Goal: Task Accomplishment & Management: Manage account settings

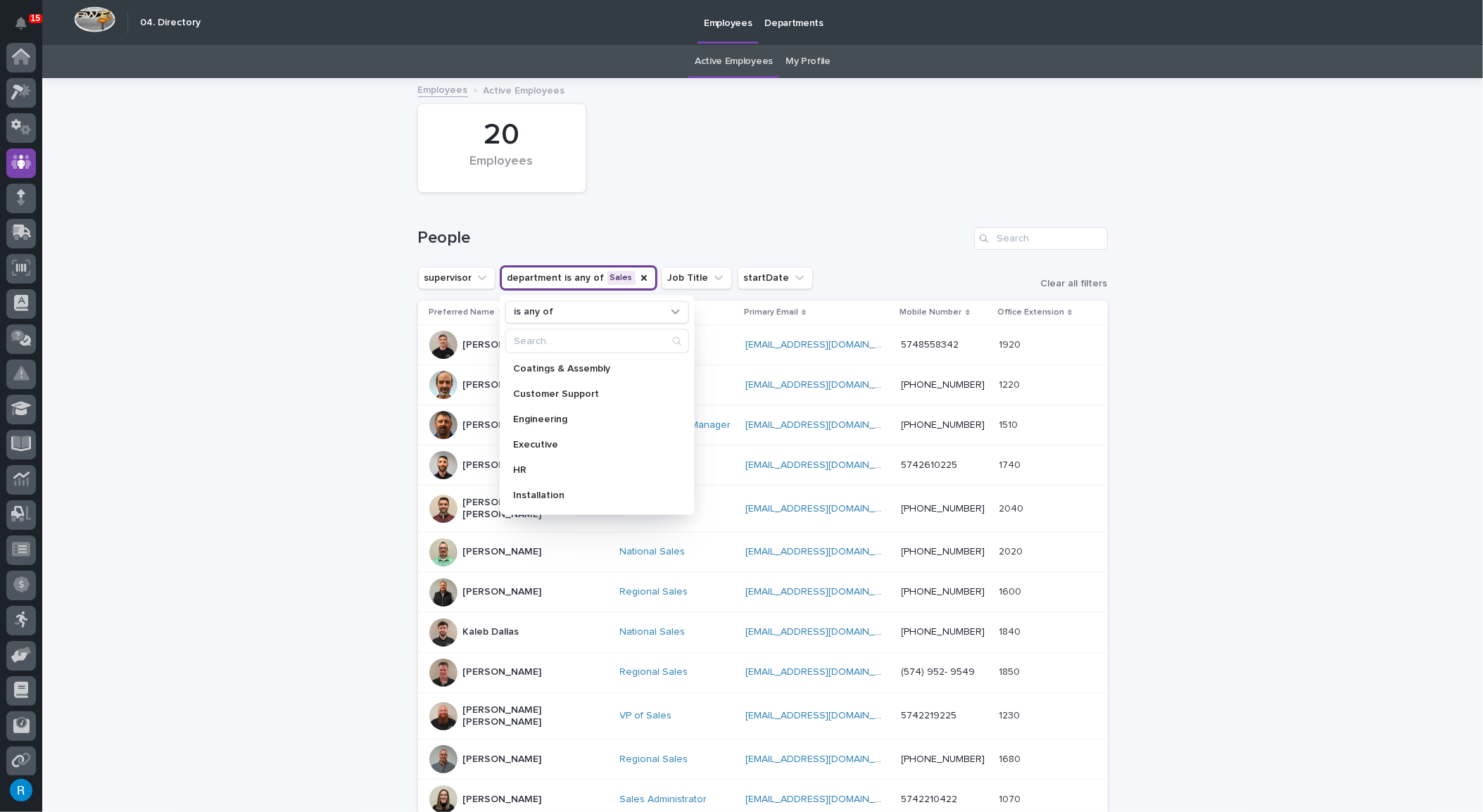
scroll to position [199, 0]
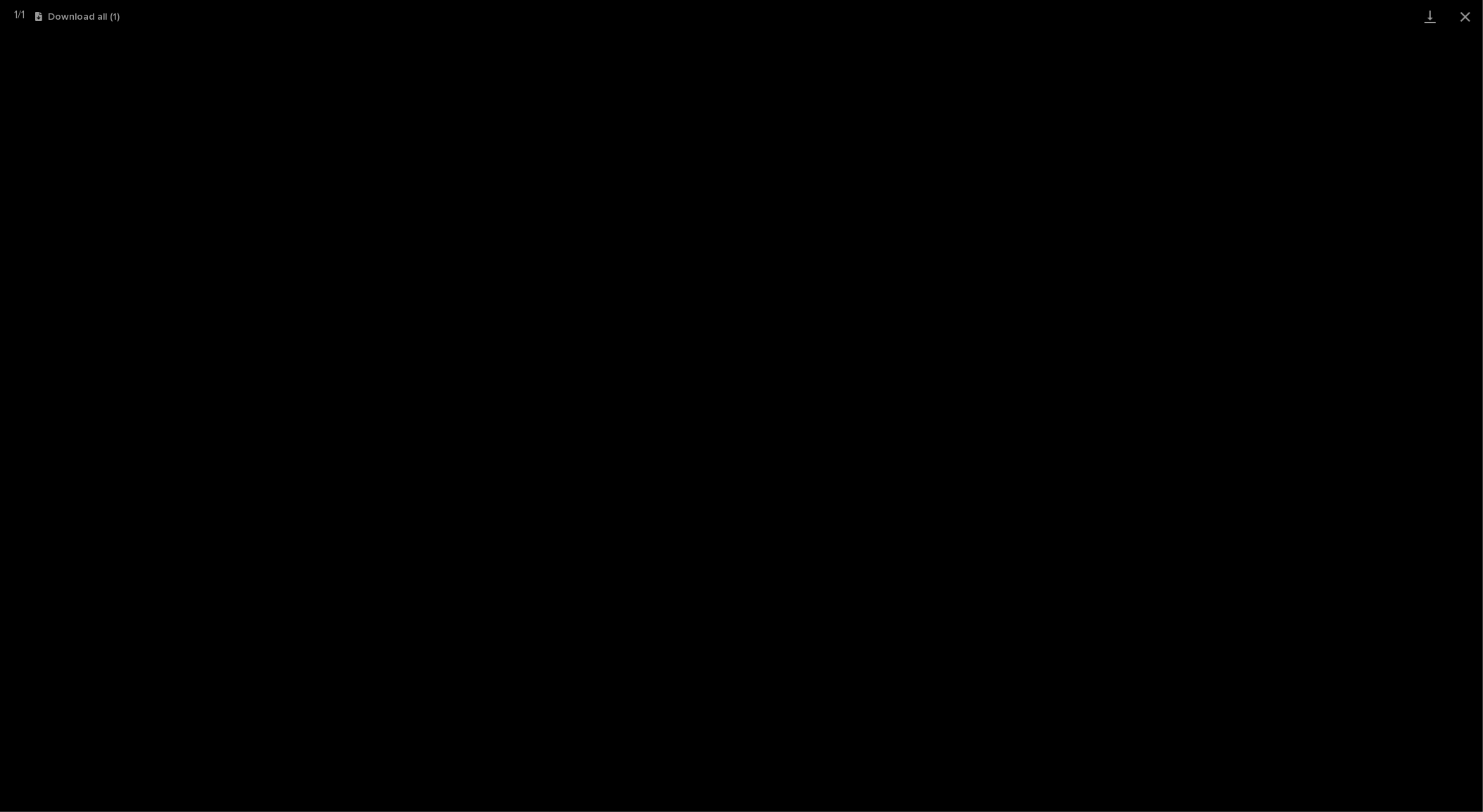
scroll to position [34, 0]
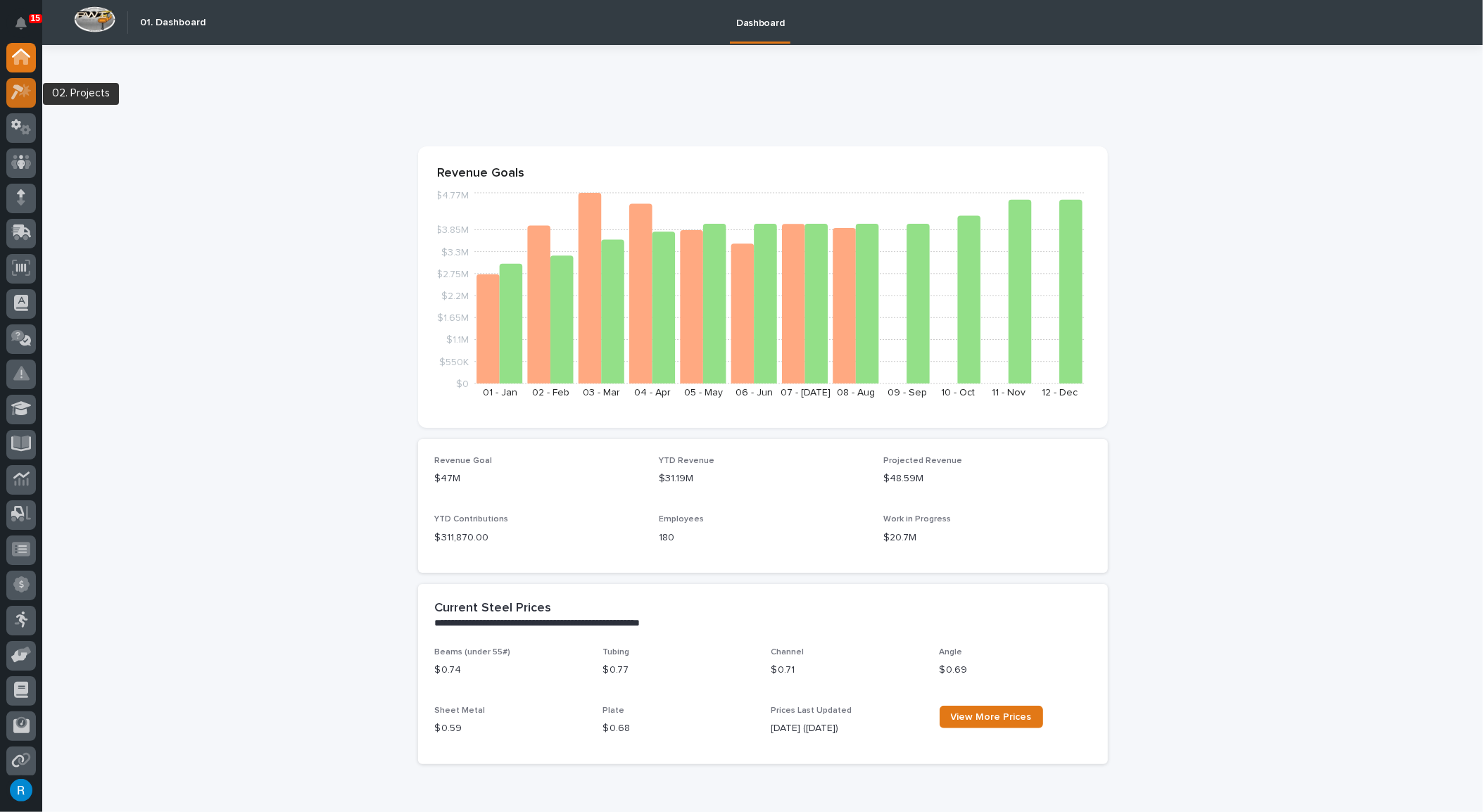
click at [14, 86] on icon at bounding box center [18, 92] width 13 height 15
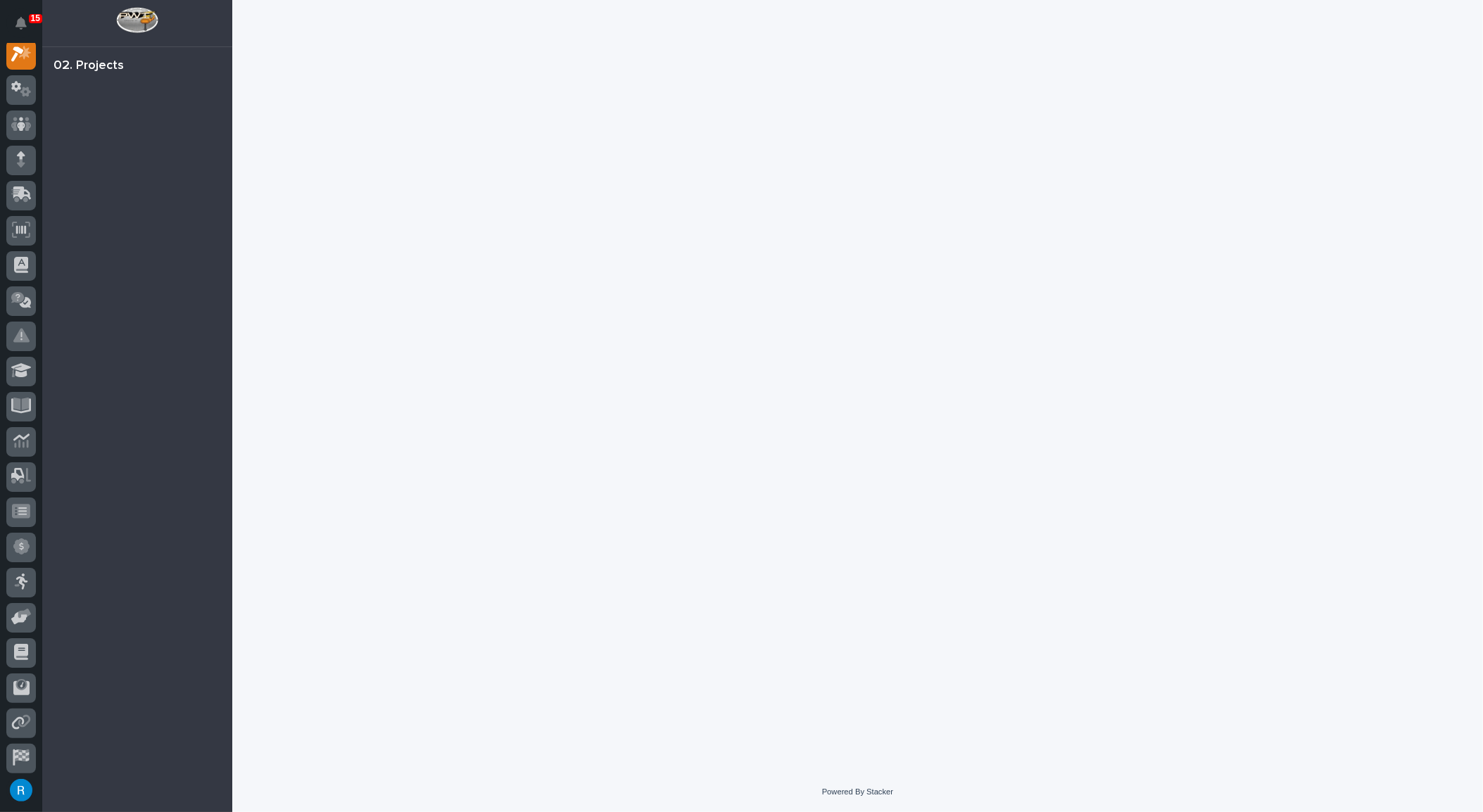
scroll to position [34, 0]
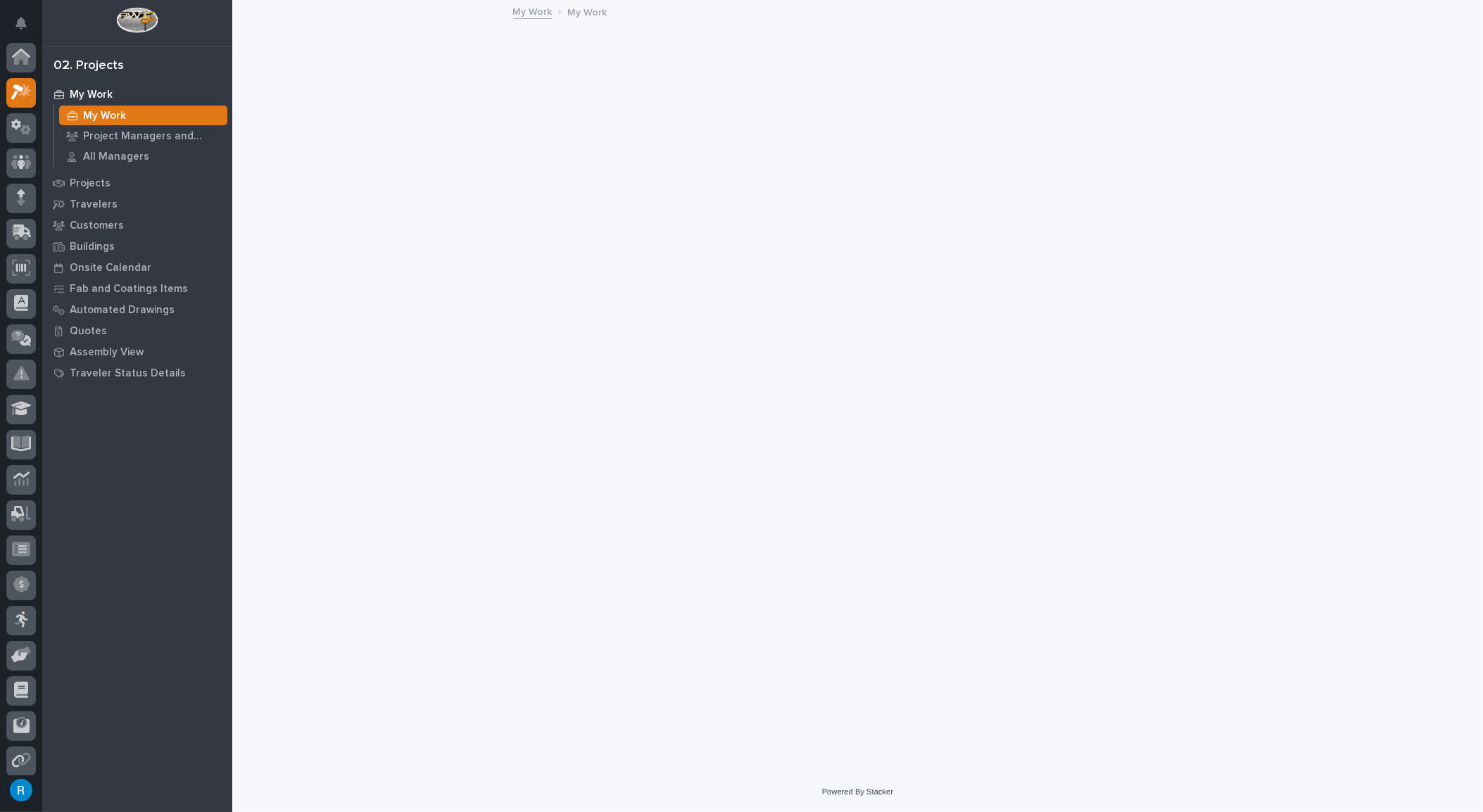
scroll to position [34, 0]
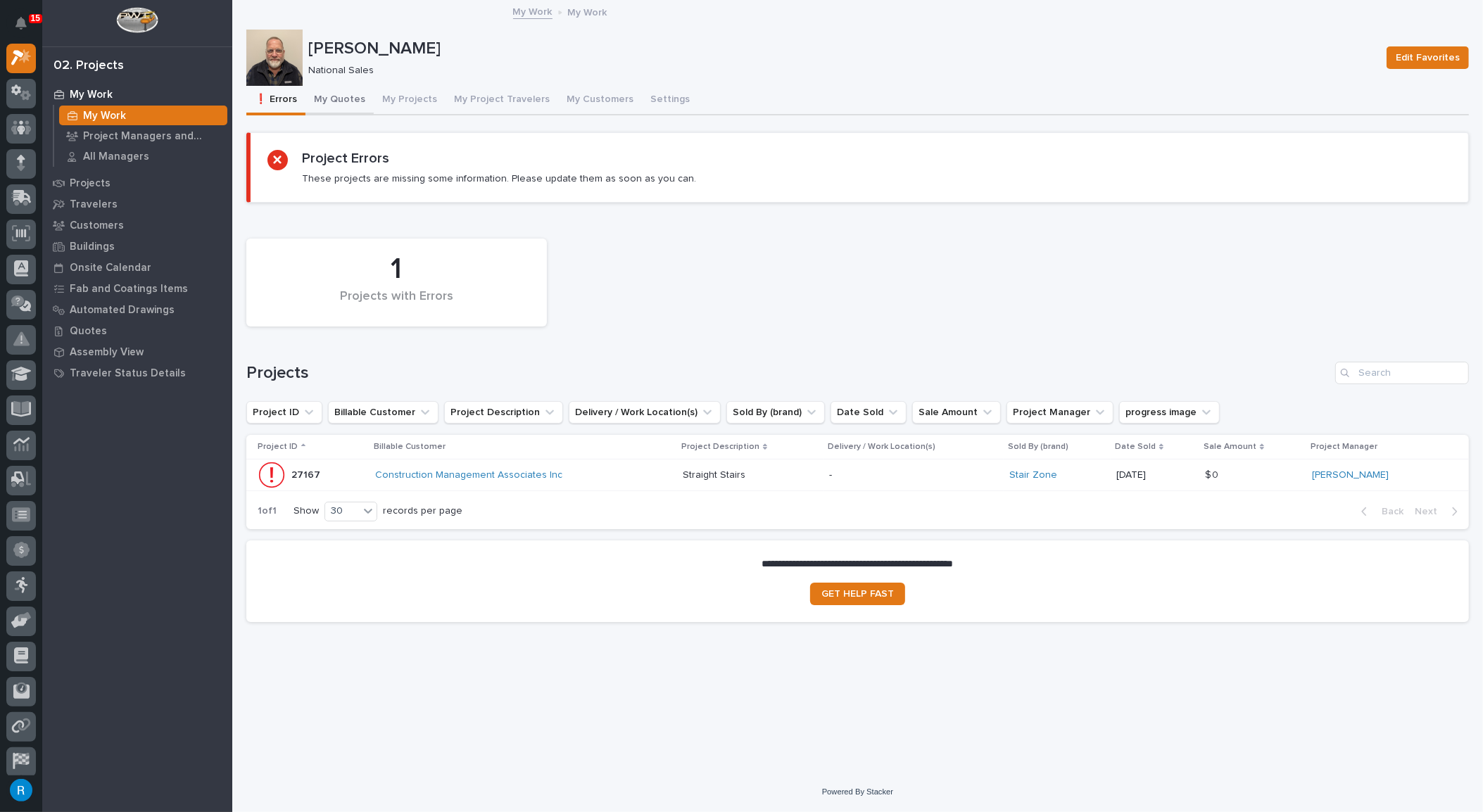
click at [346, 101] on button "My Quotes" at bounding box center [339, 100] width 68 height 30
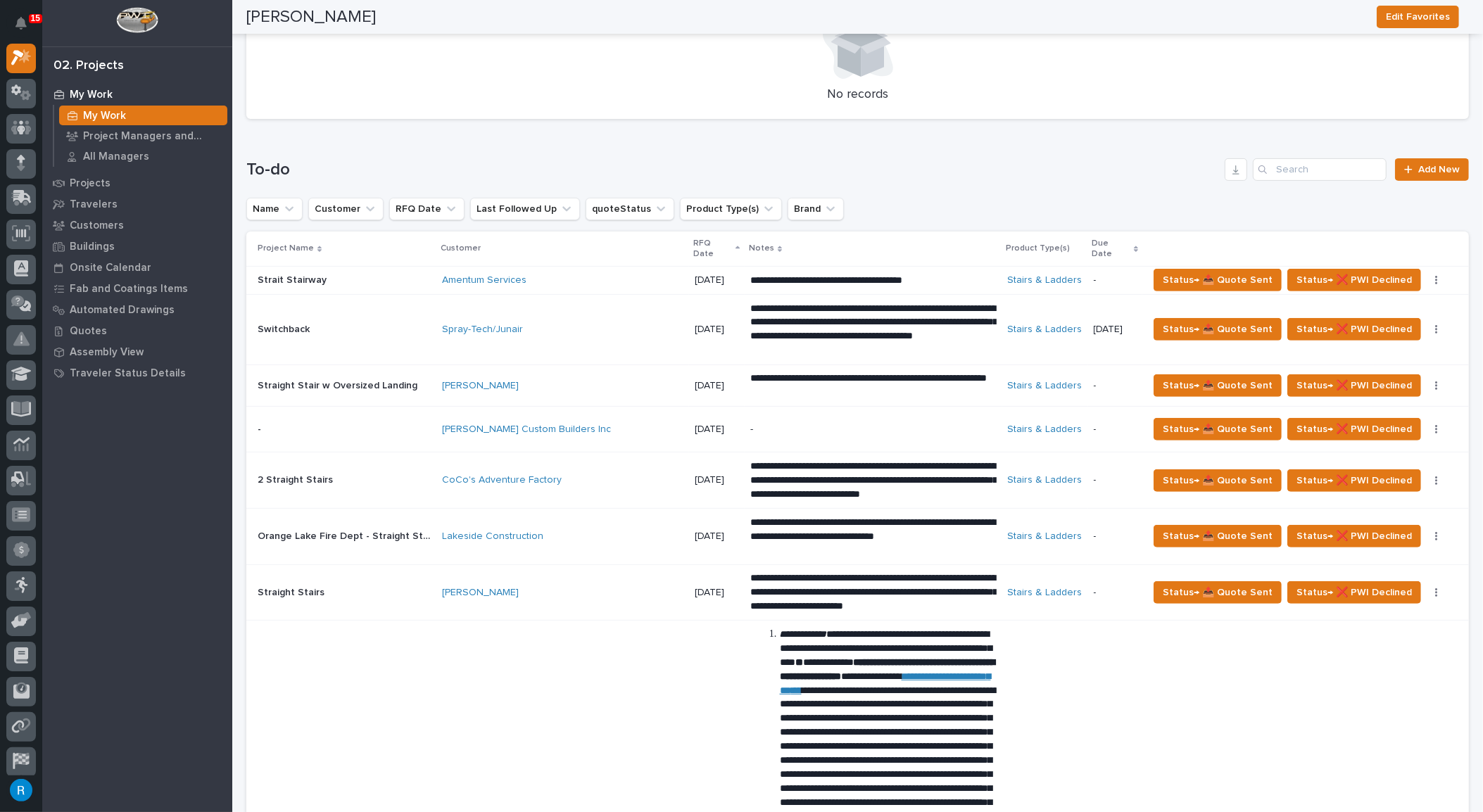
scroll to position [383, 0]
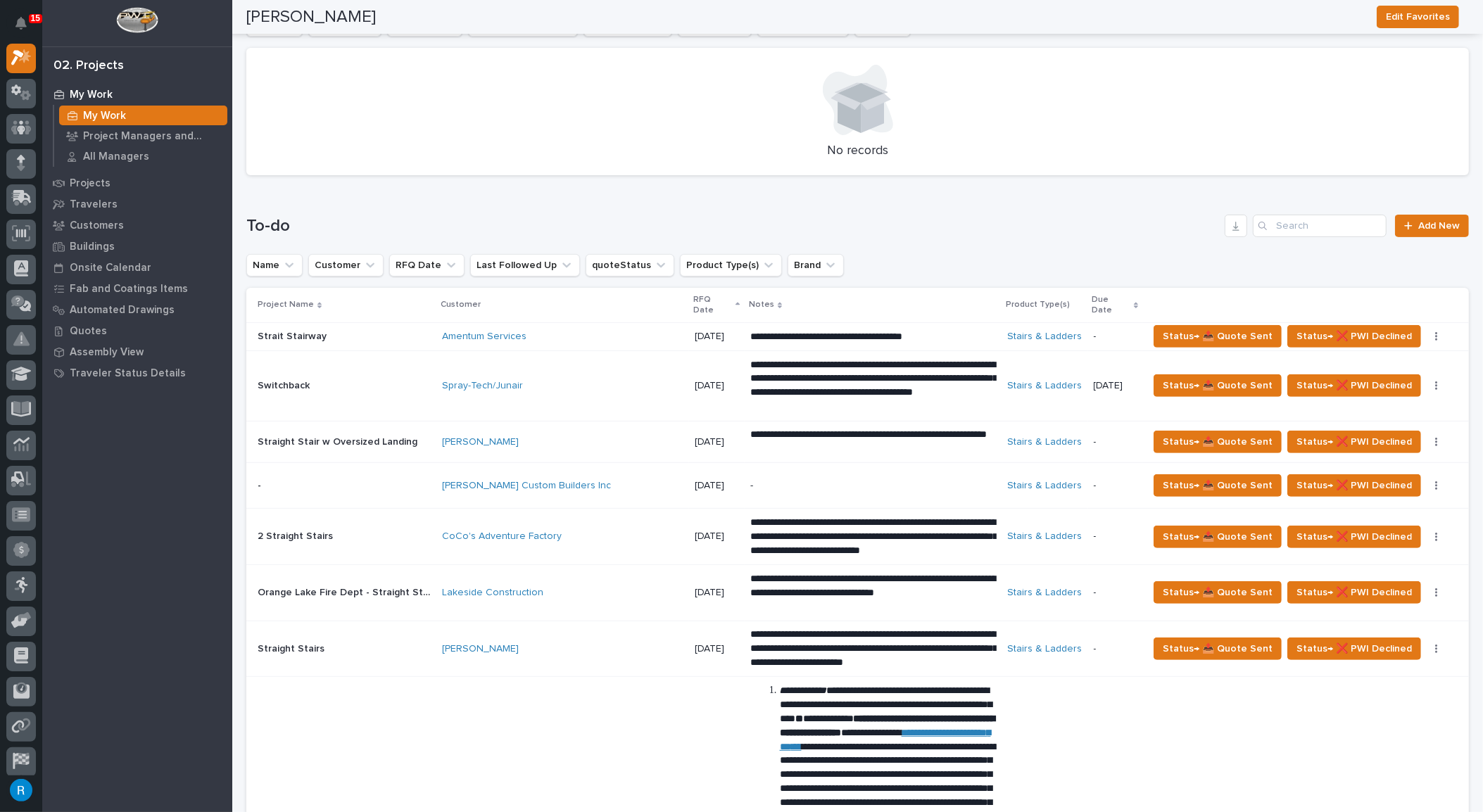
click at [575, 437] on div "Marcus Lumber" at bounding box center [563, 443] width 241 height 12
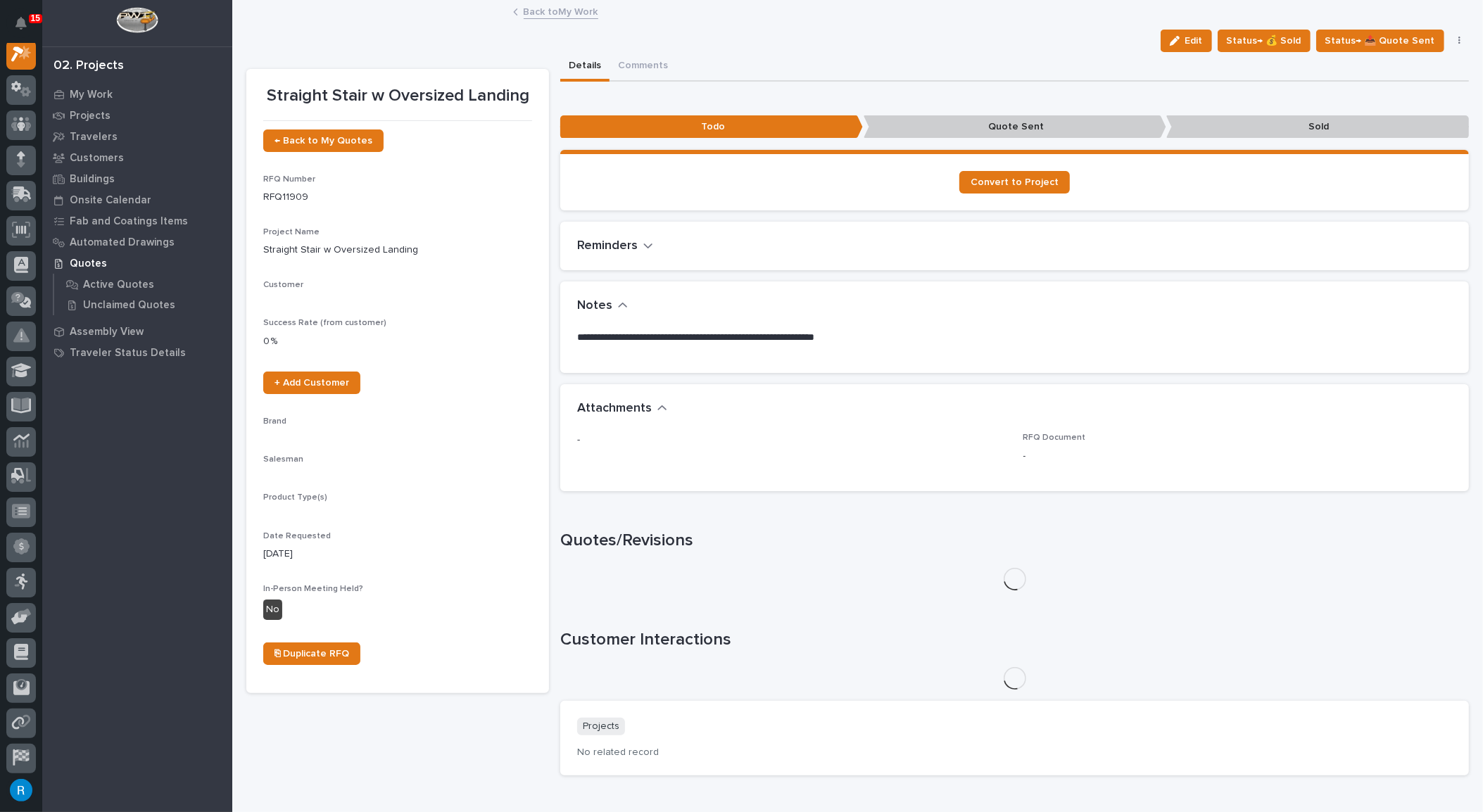
scroll to position [34, 0]
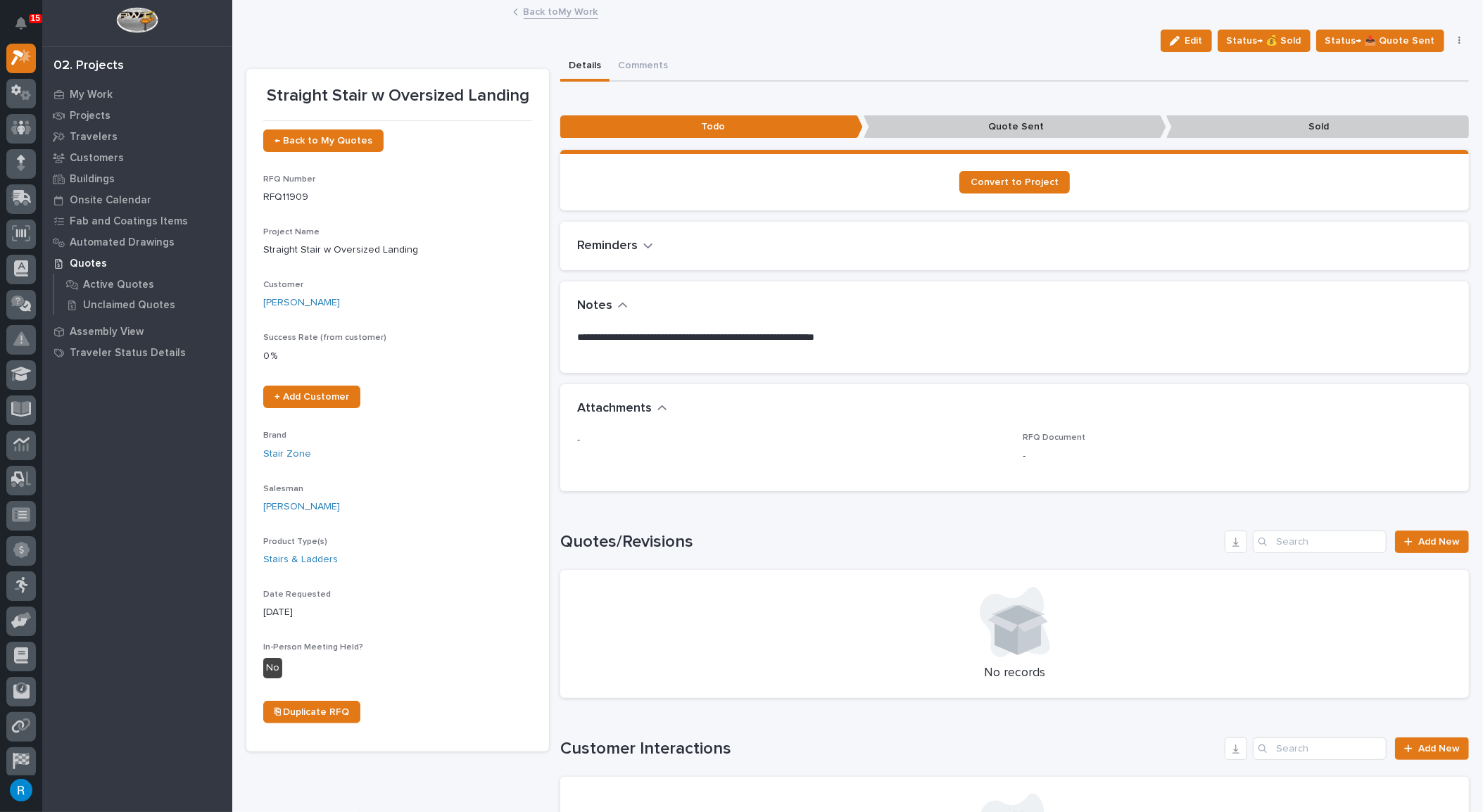
click at [930, 326] on div "Notes" at bounding box center [1014, 306] width 908 height 50
click at [933, 333] on p "**********" at bounding box center [1011, 337] width 868 height 14
click at [883, 338] on p "**********" at bounding box center [1011, 337] width 868 height 14
click at [1191, 38] on span "Edit" at bounding box center [1194, 40] width 18 height 13
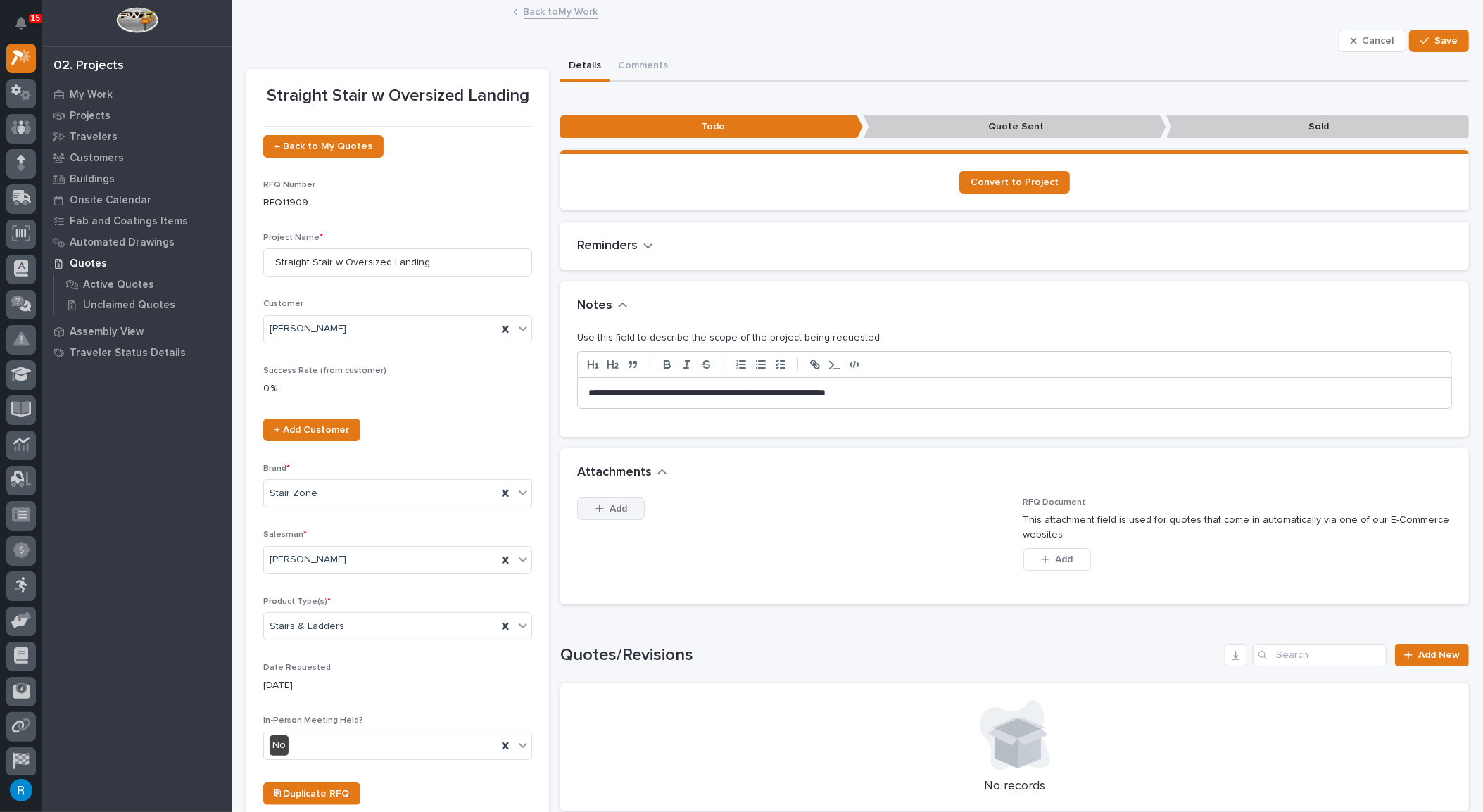
click at [616, 508] on span "Add" at bounding box center [617, 508] width 18 height 13
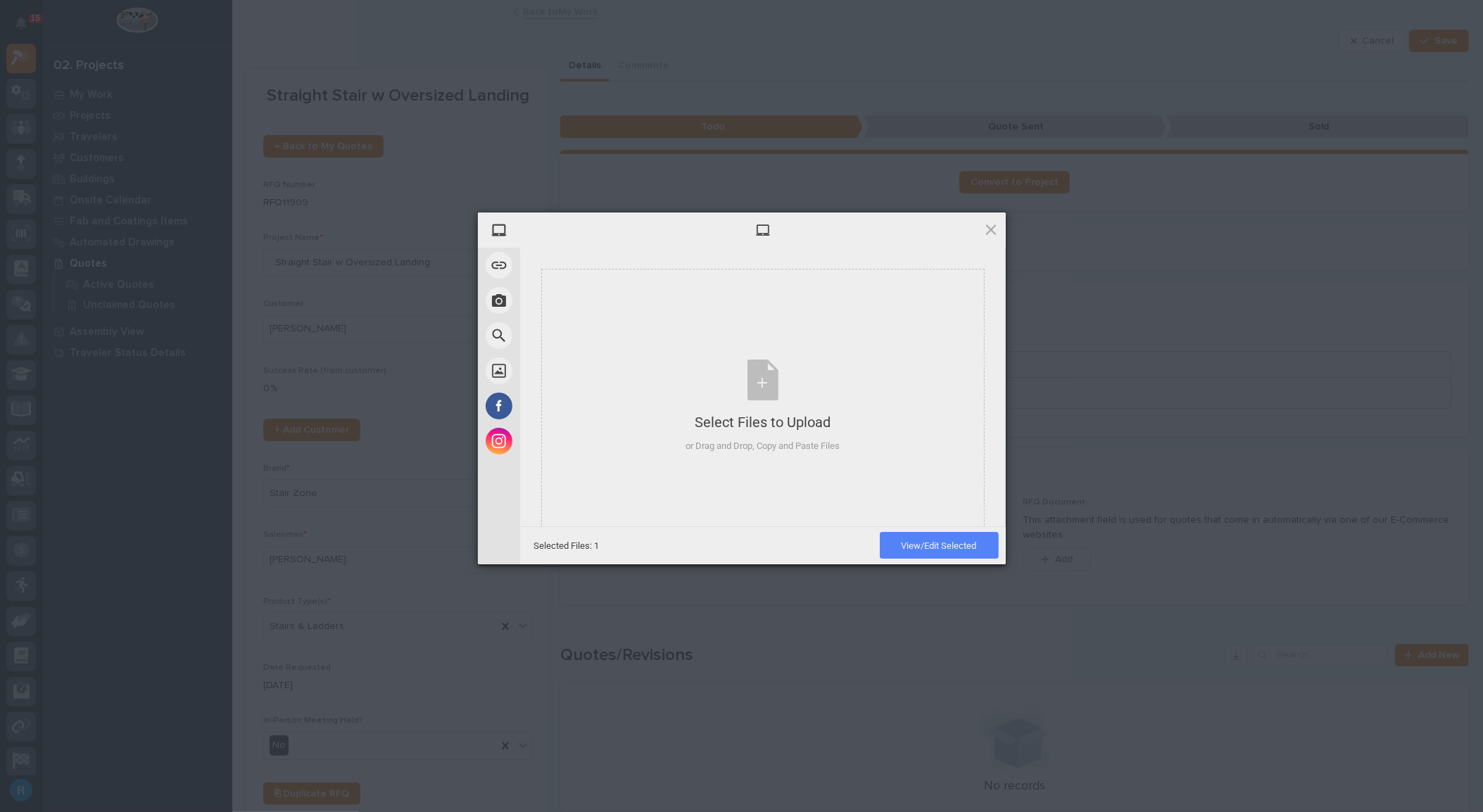
click at [933, 550] on span "View/Edit Selected" at bounding box center [939, 546] width 76 height 11
click at [987, 231] on span at bounding box center [991, 229] width 15 height 15
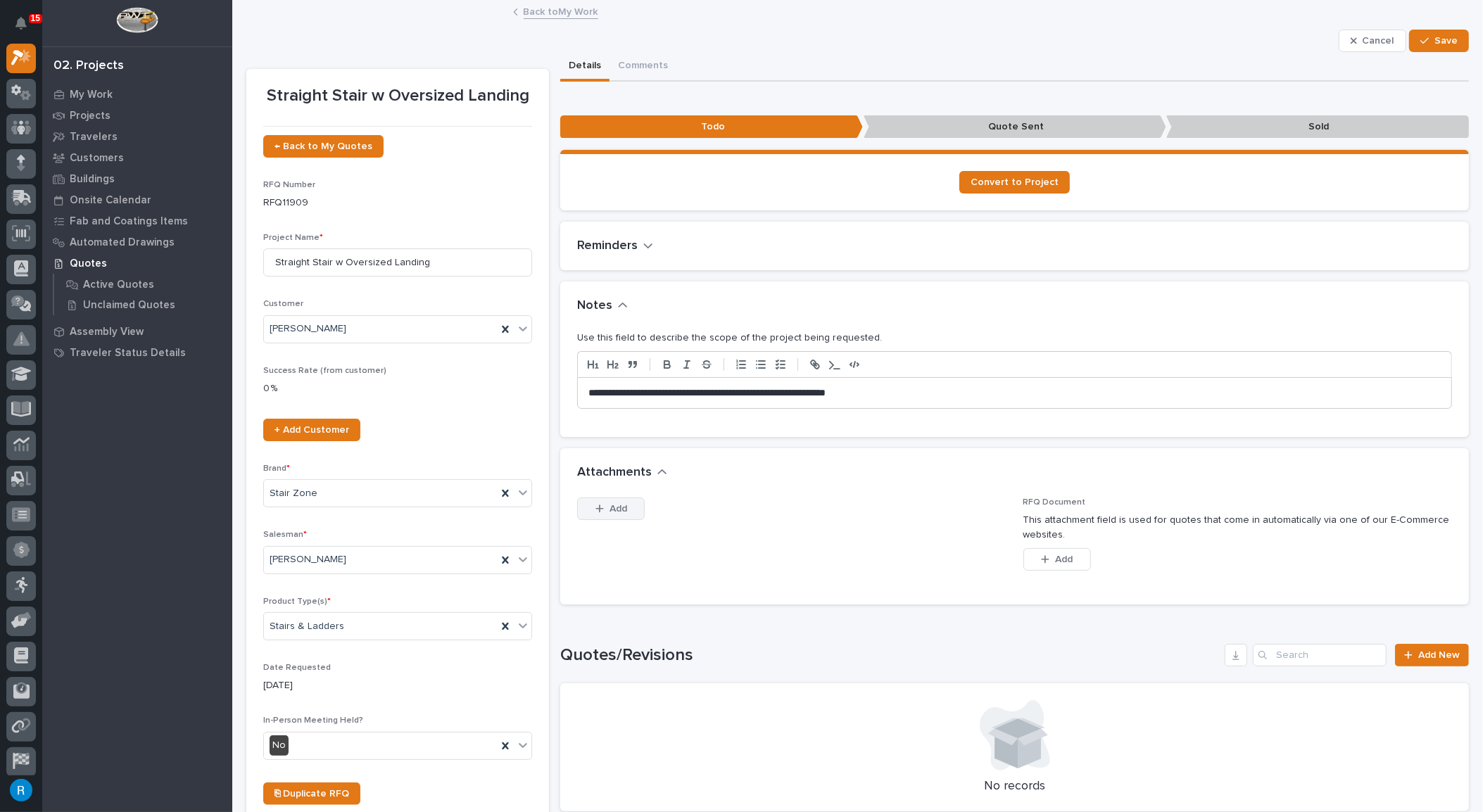
click at [600, 501] on button "Add" at bounding box center [611, 509] width 68 height 23
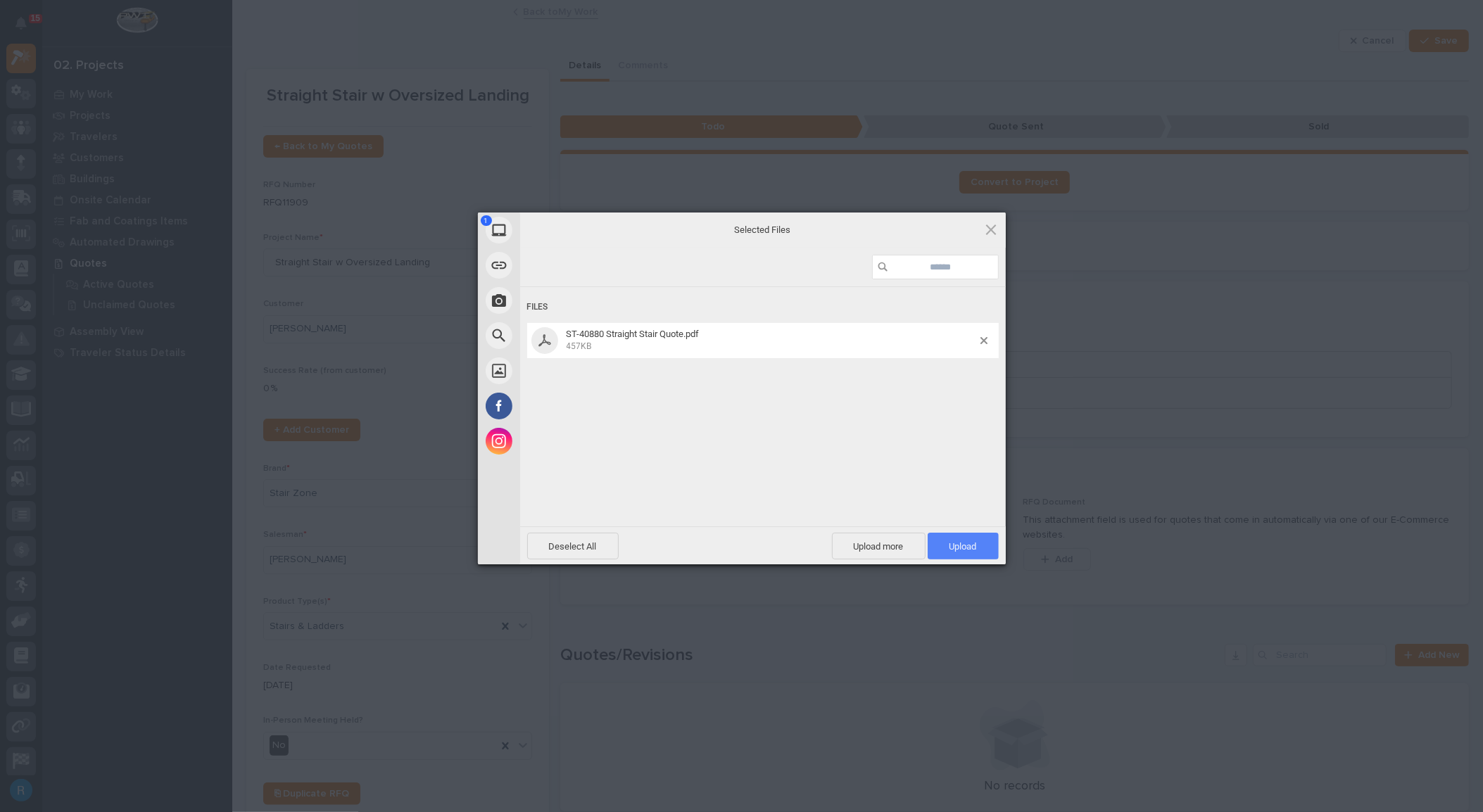
click at [958, 541] on span "Upload 1" at bounding box center [963, 546] width 27 height 11
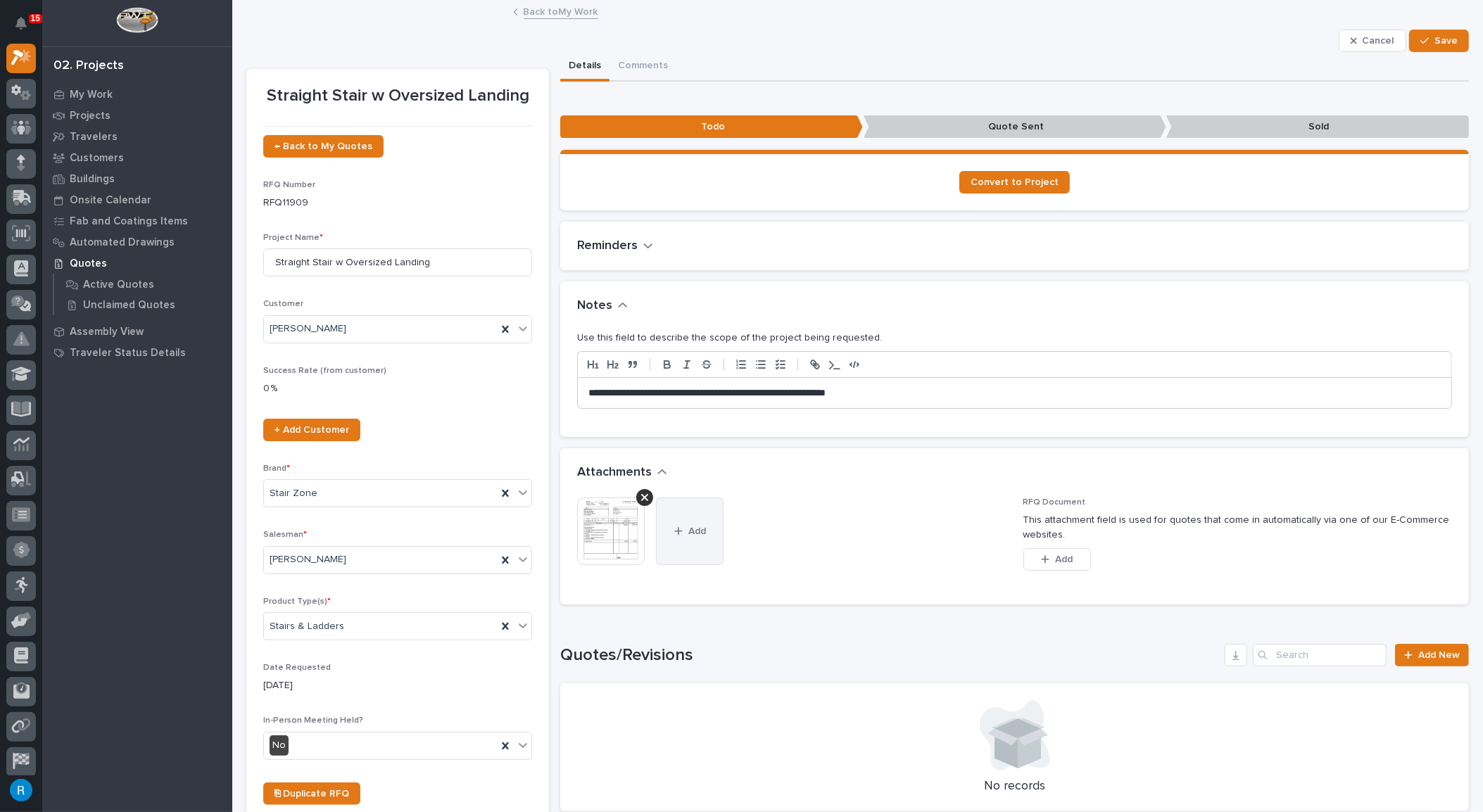
click at [690, 529] on span "Add" at bounding box center [697, 531] width 18 height 13
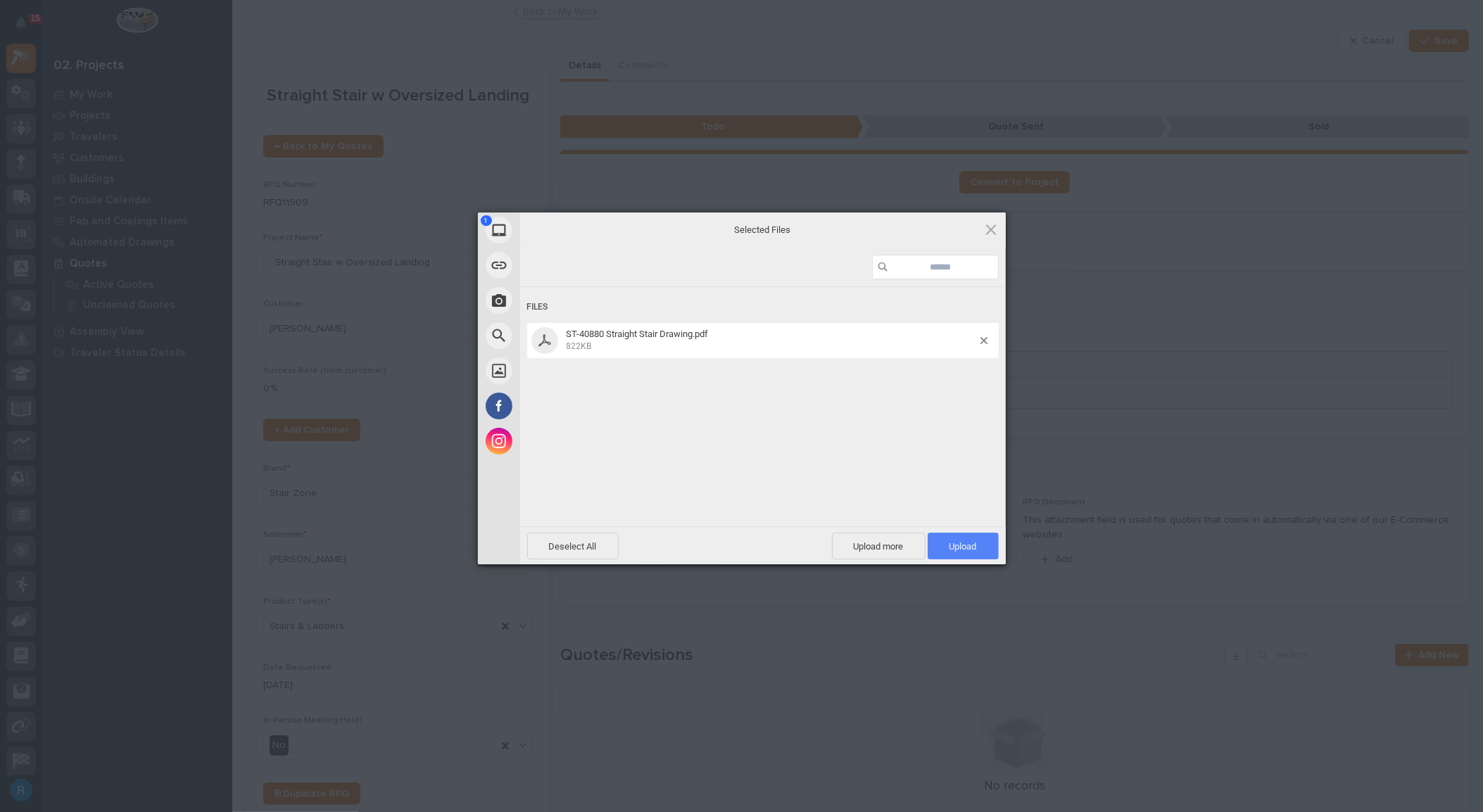
click at [962, 546] on span "Upload 1" at bounding box center [963, 546] width 27 height 11
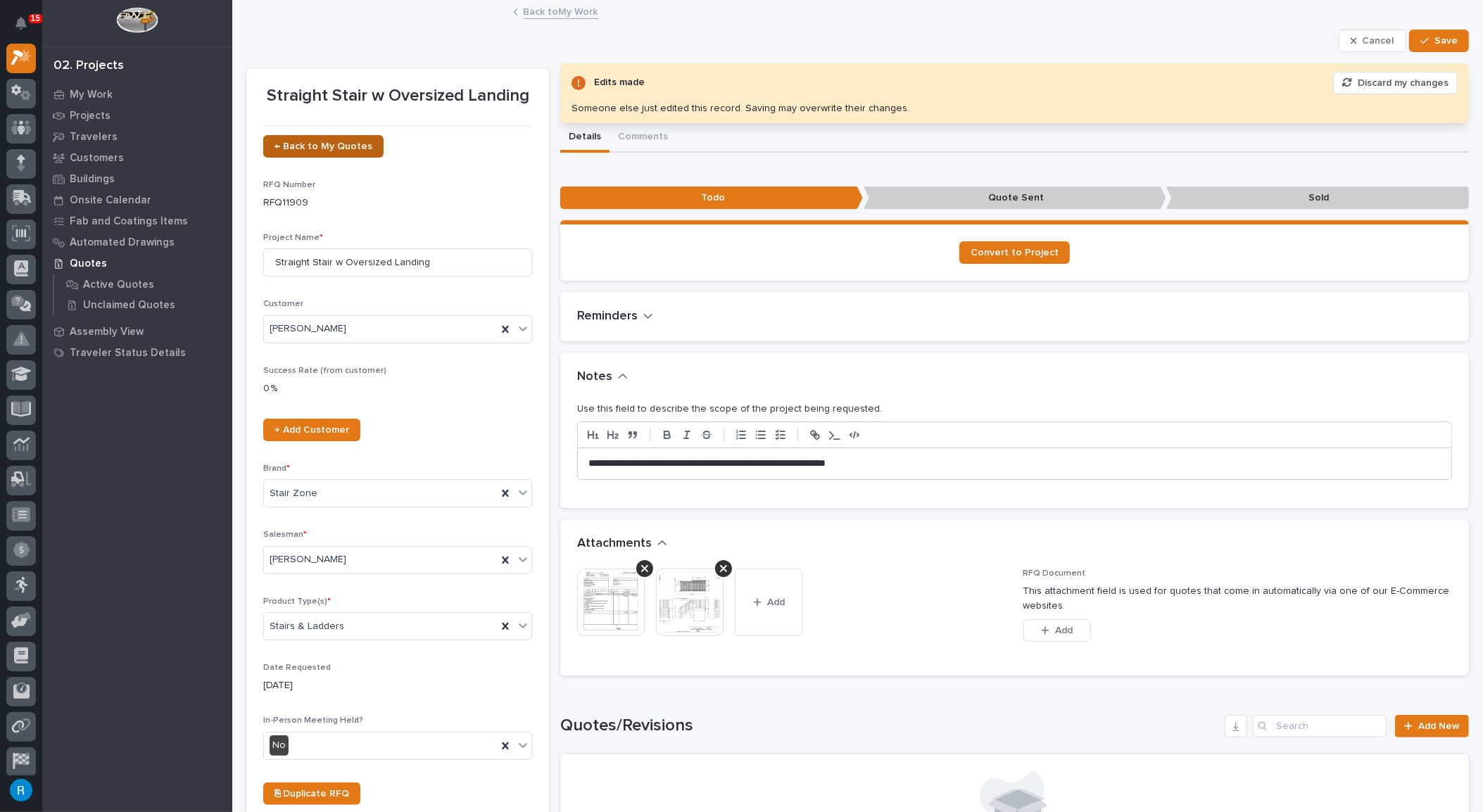
click at [305, 144] on span "← Back to My Quotes" at bounding box center [324, 146] width 98 height 10
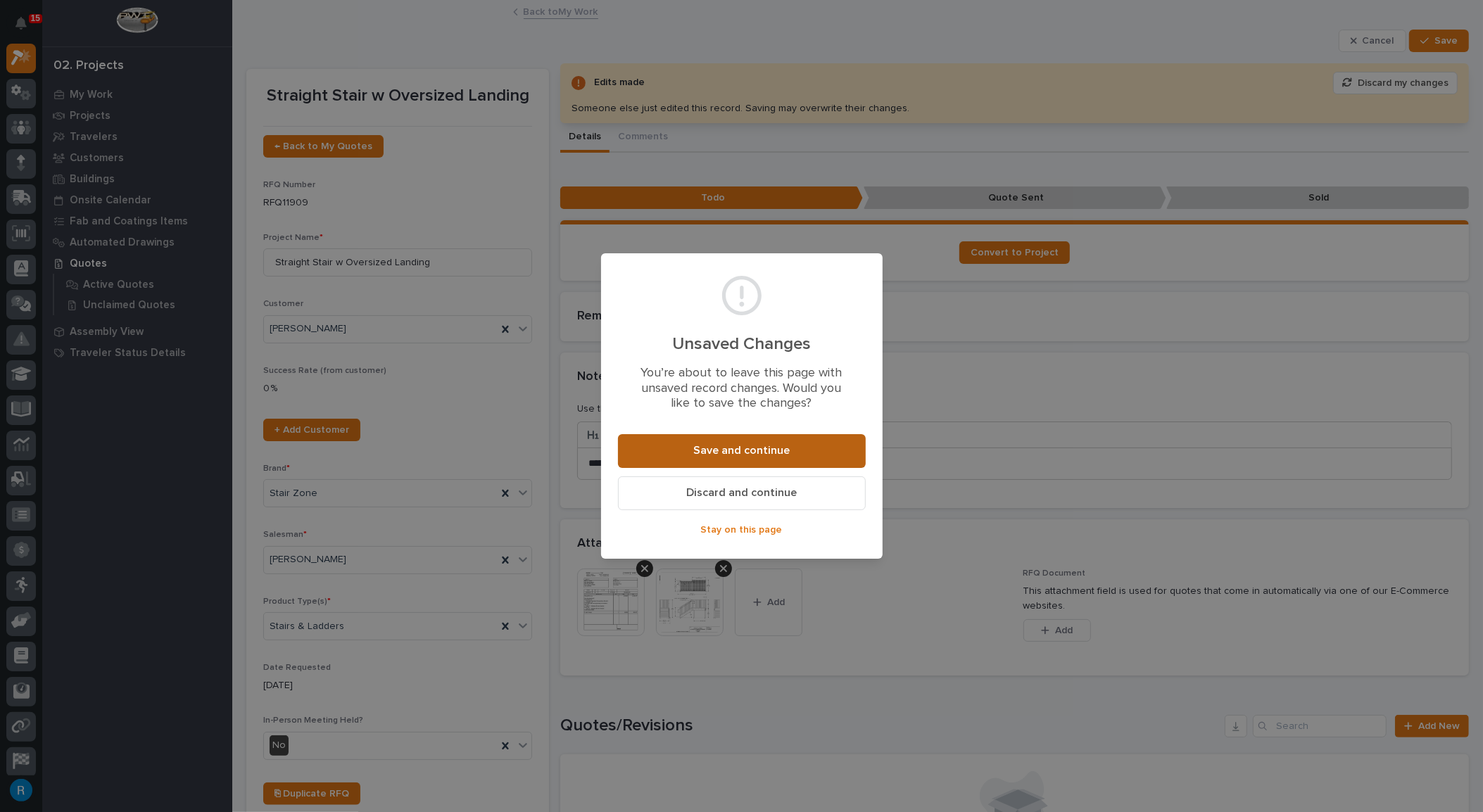
click at [743, 455] on span "Save and continue" at bounding box center [741, 450] width 96 height 14
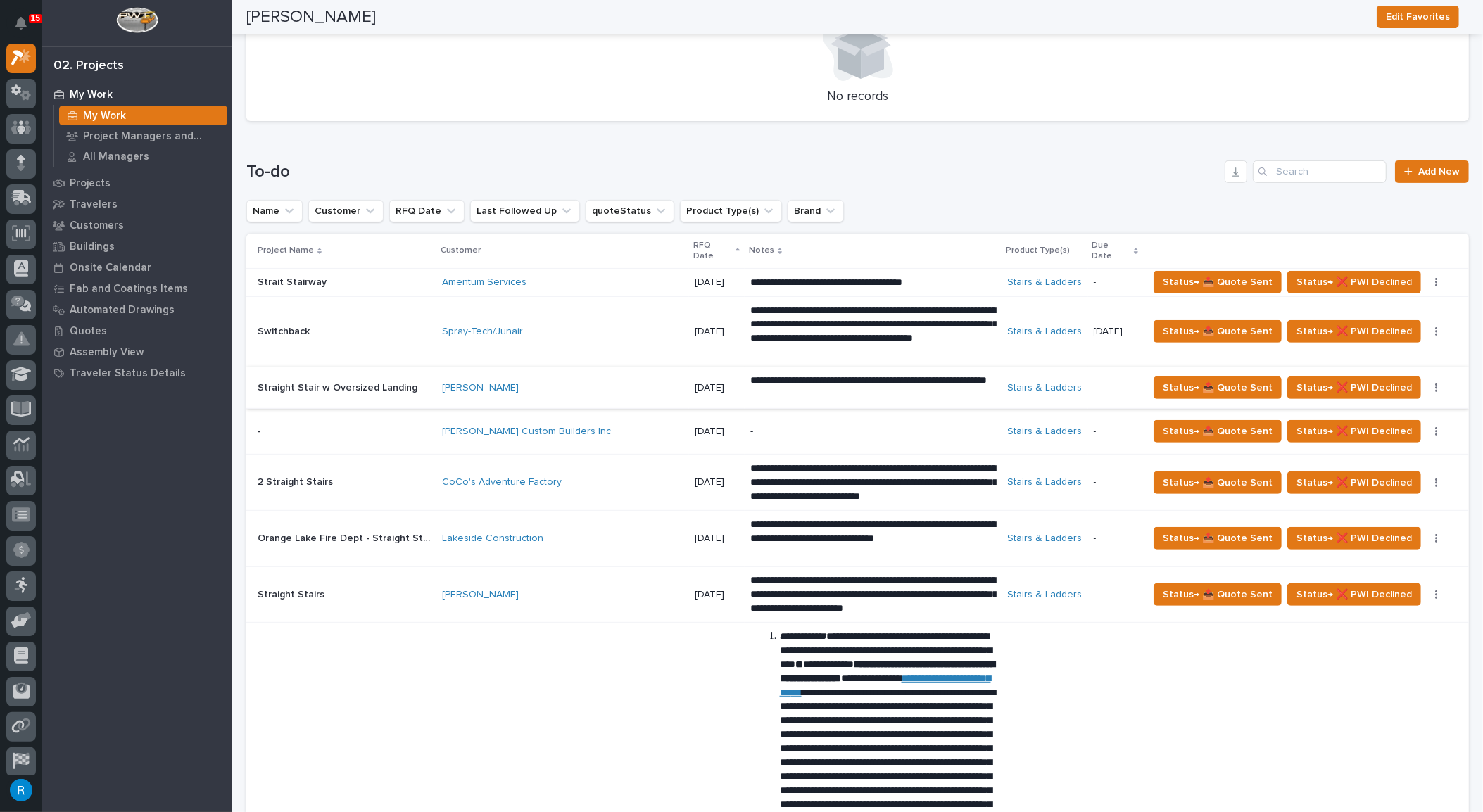
scroll to position [447, 0]
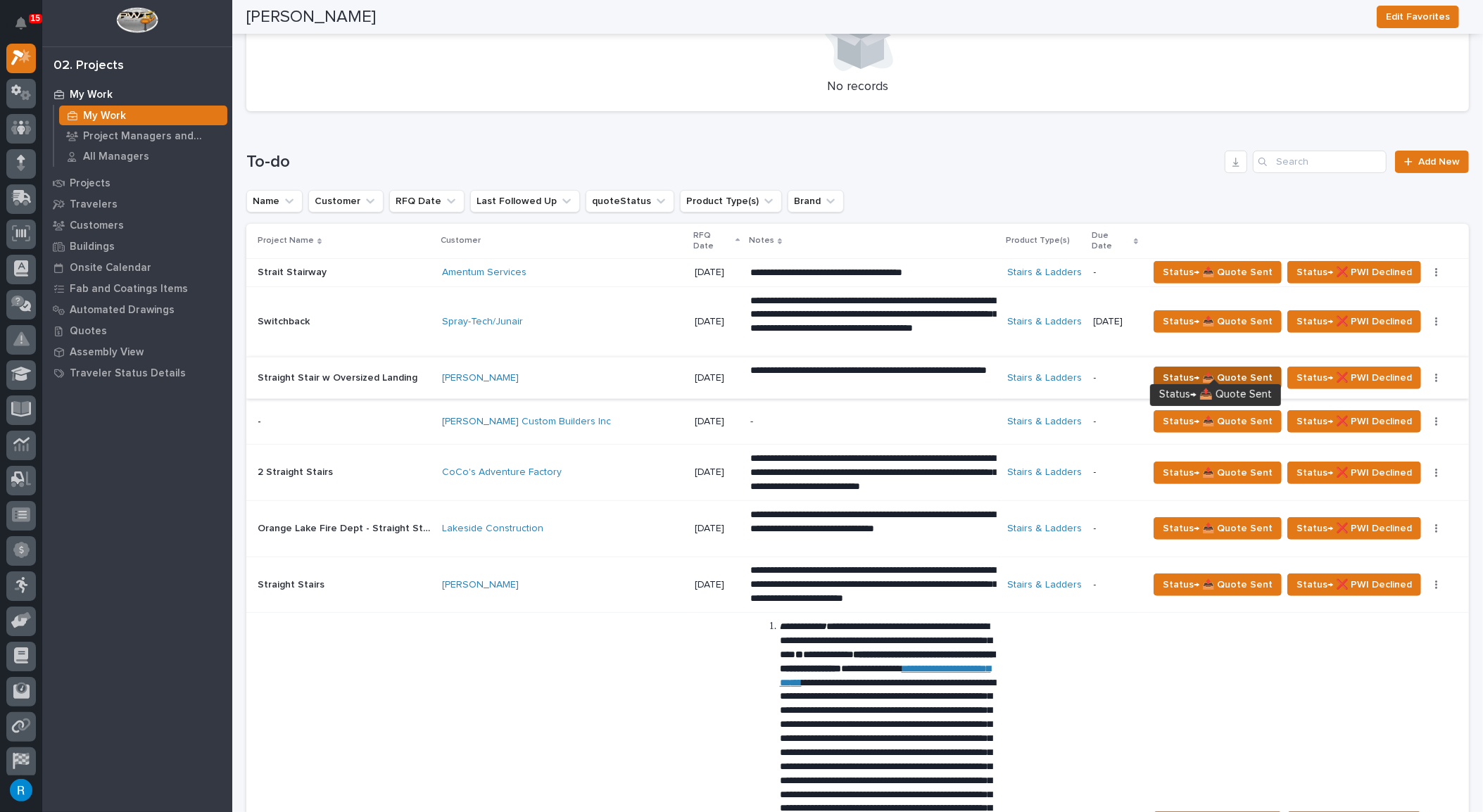
click at [1253, 369] on span "Status→ 📤 Quote Sent" at bounding box center [1217, 378] width 110 height 17
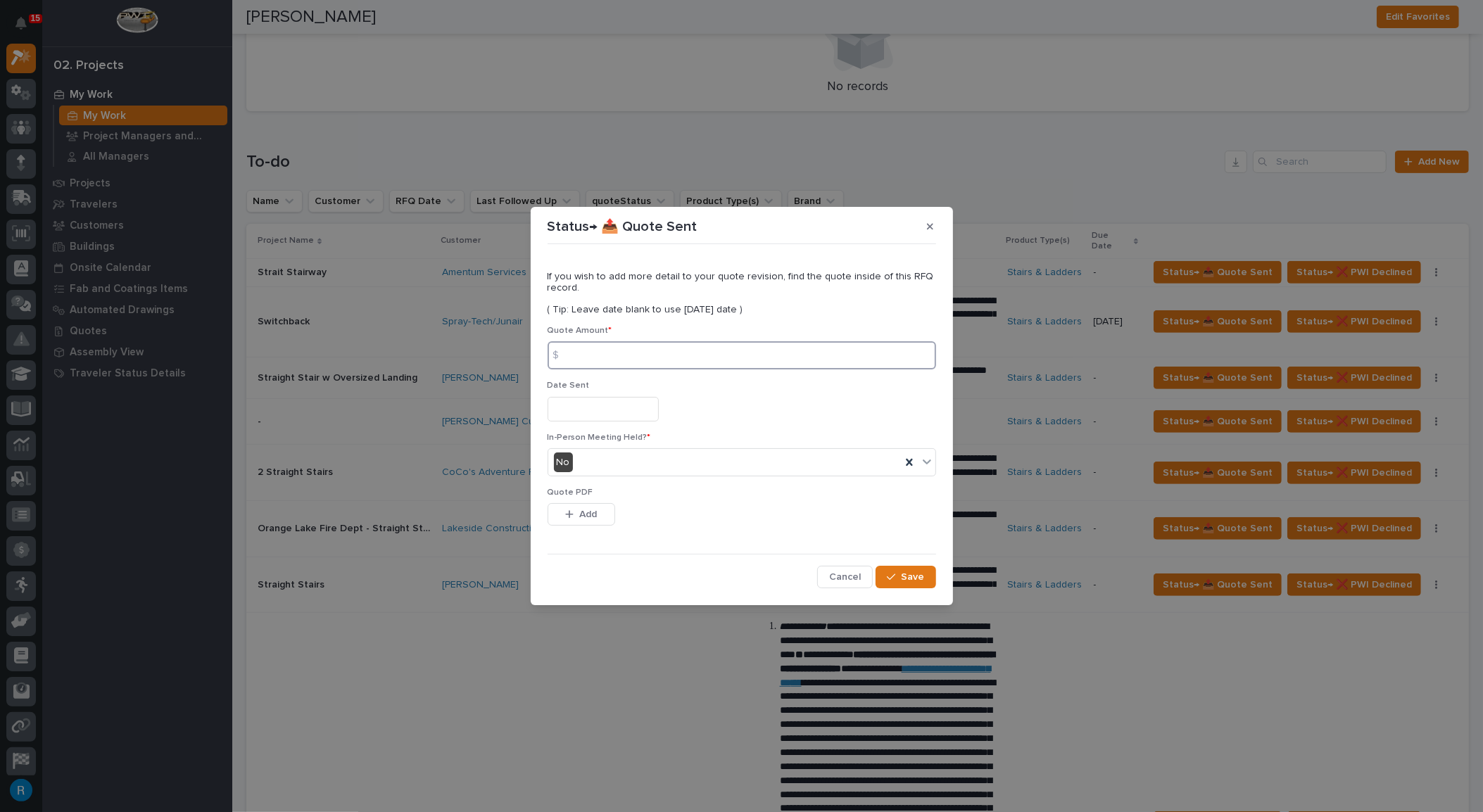
click at [577, 356] on input at bounding box center [741, 355] width 388 height 28
click at [610, 361] on input at bounding box center [741, 355] width 388 height 28
type input "6858.00"
click at [596, 412] on input "text" at bounding box center [603, 409] width 111 height 24
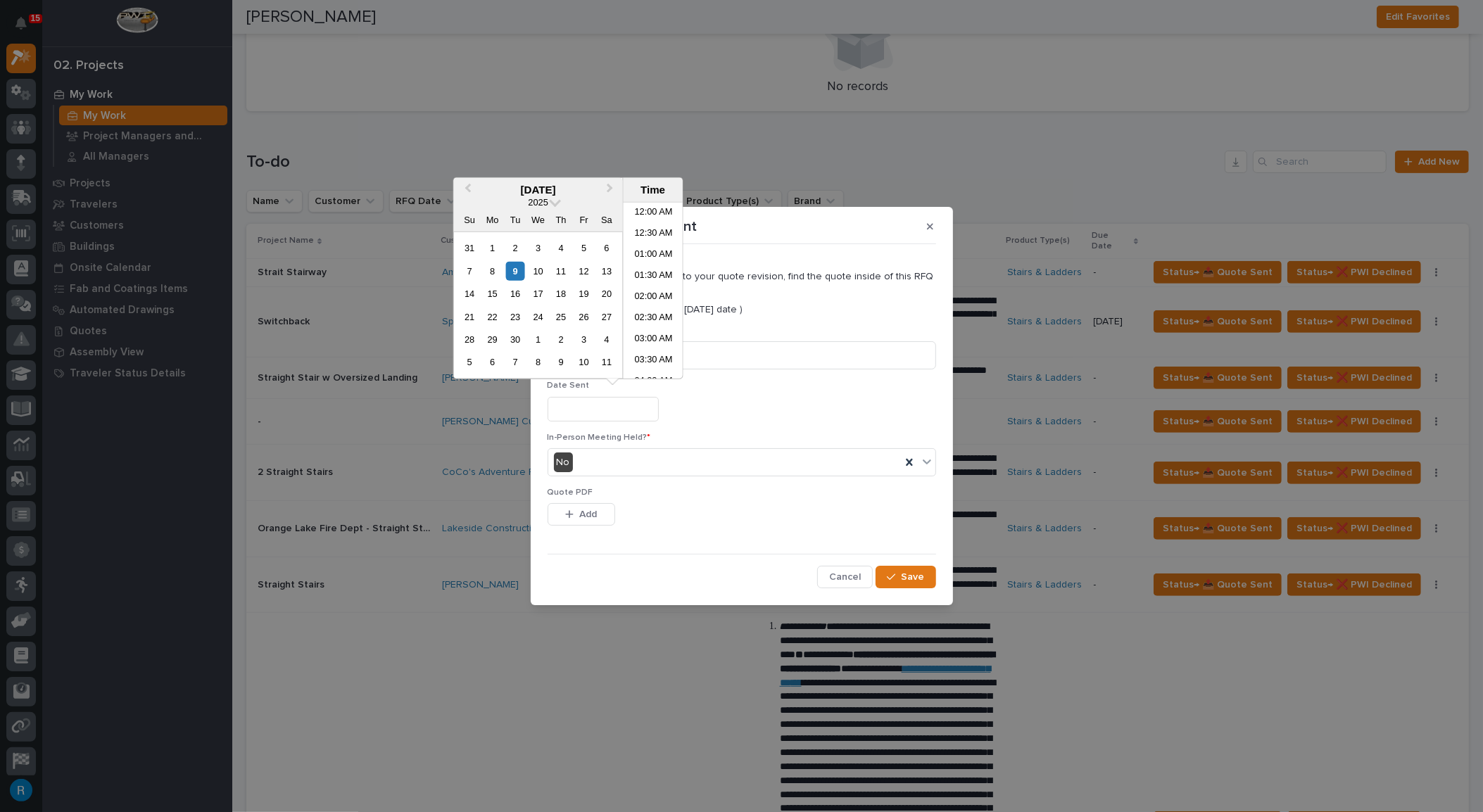
scroll to position [450, 0]
click at [514, 272] on div "9" at bounding box center [515, 270] width 19 height 19
type input "**********"
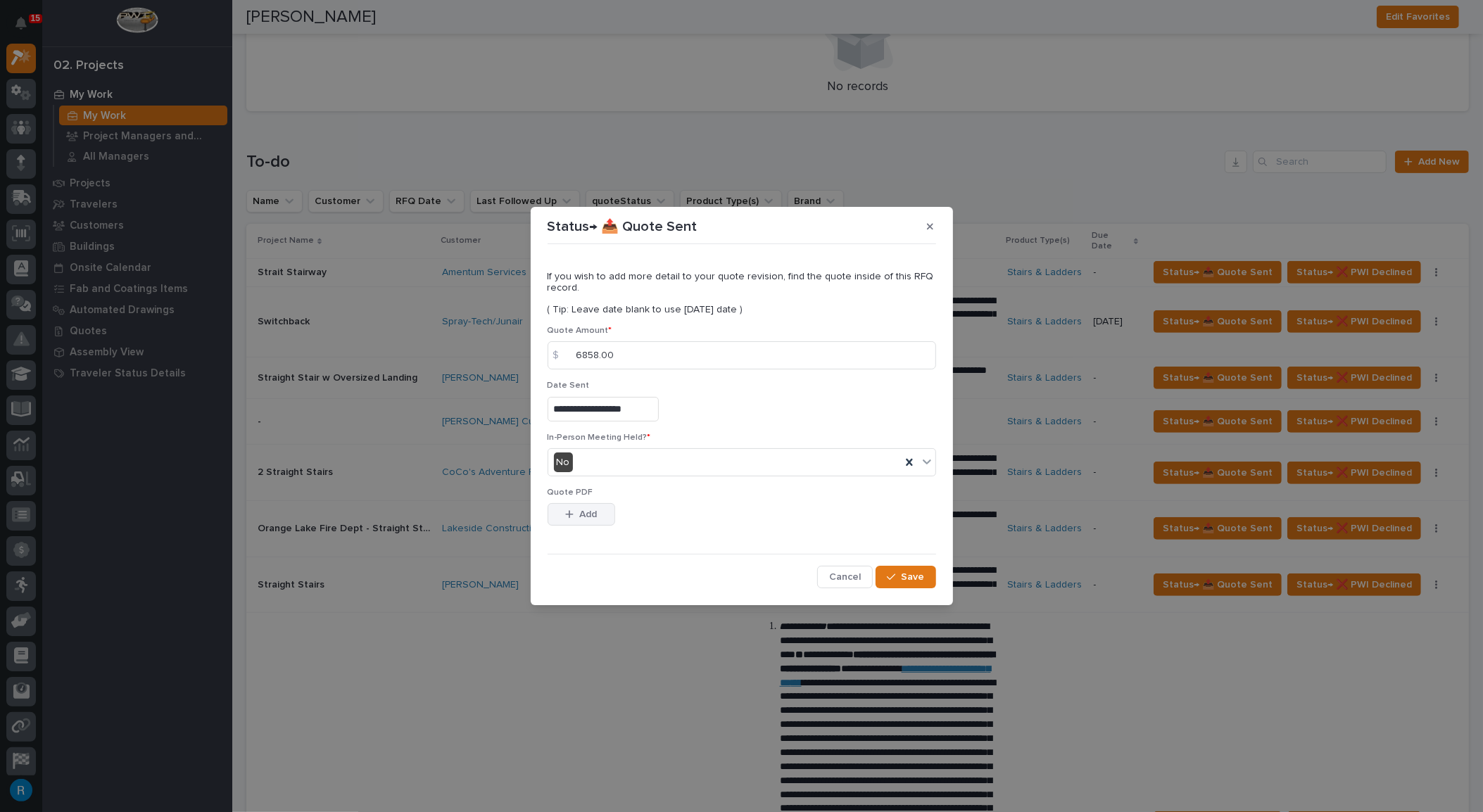
click at [590, 511] on span "Add" at bounding box center [588, 514] width 18 height 13
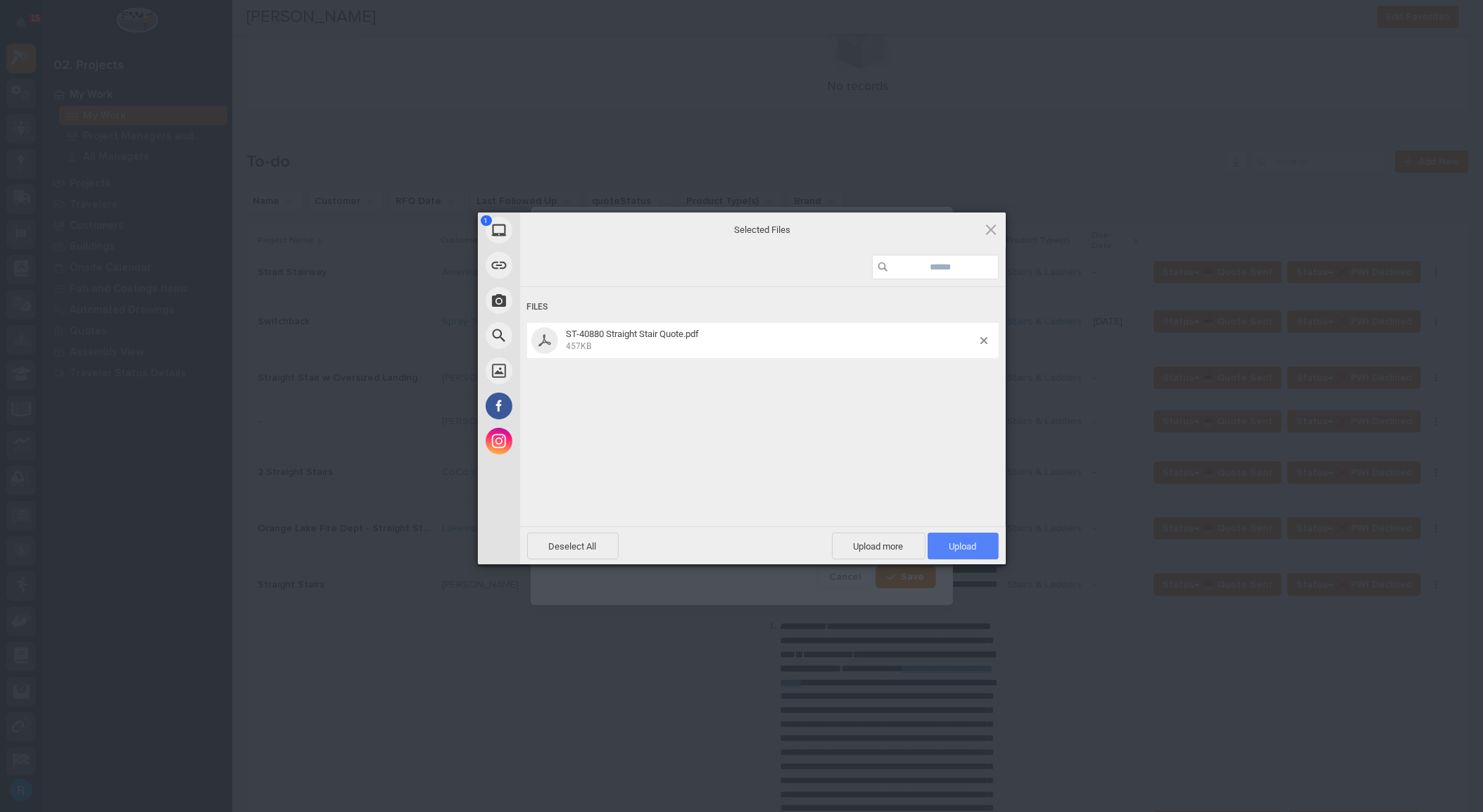
click at [968, 549] on span "Upload 1" at bounding box center [963, 546] width 27 height 11
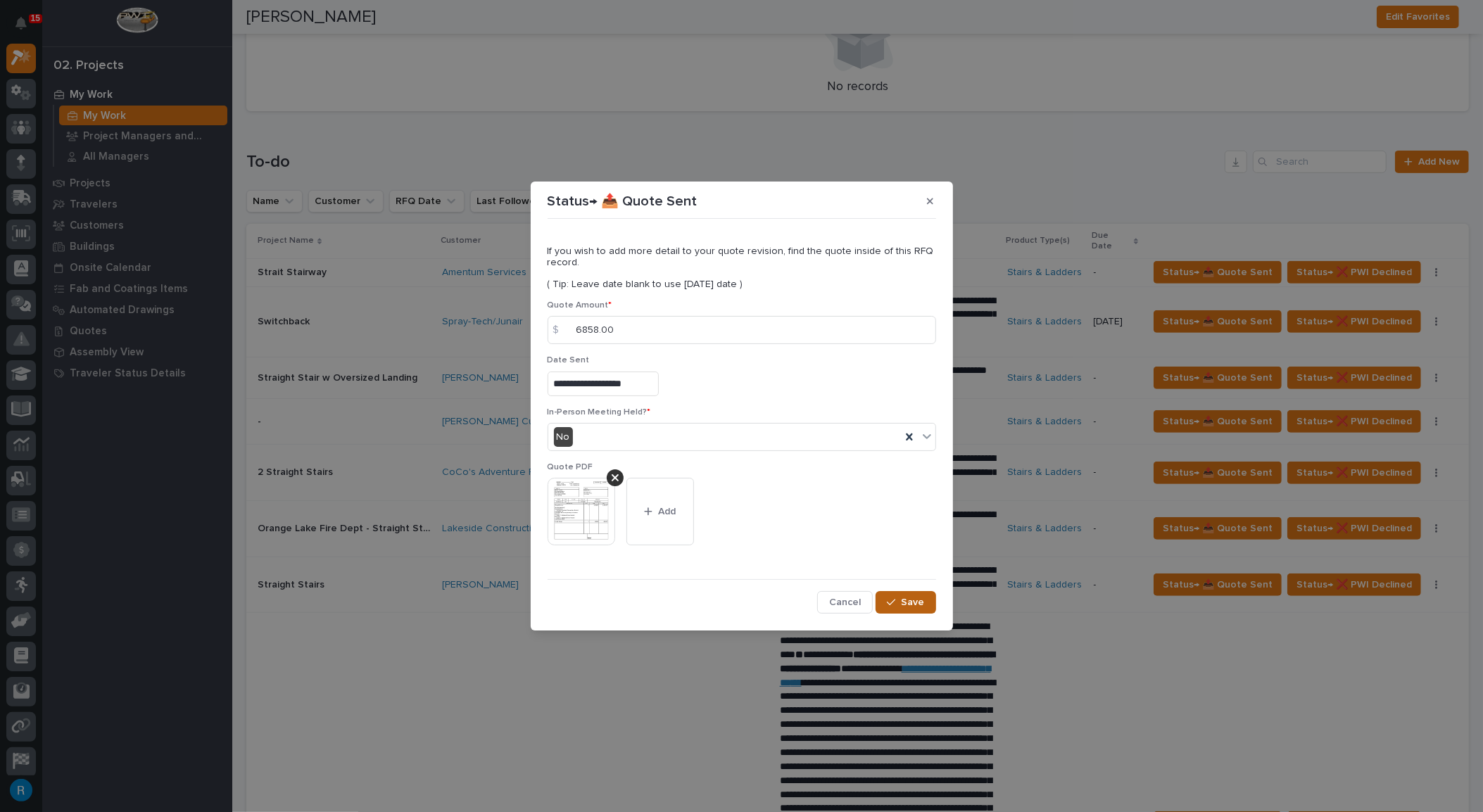
click at [907, 602] on span "Save" at bounding box center [913, 602] width 23 height 13
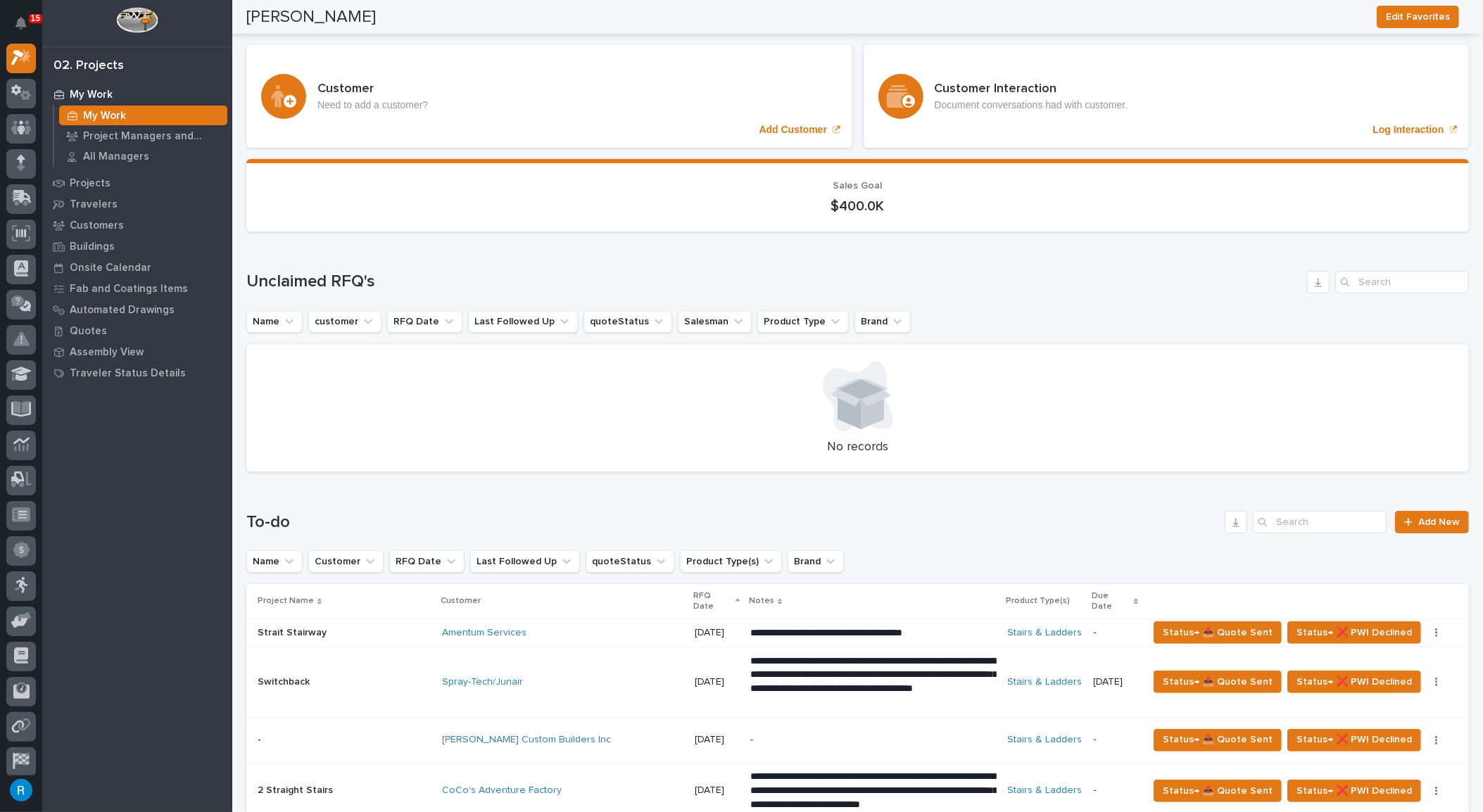
scroll to position [0, 0]
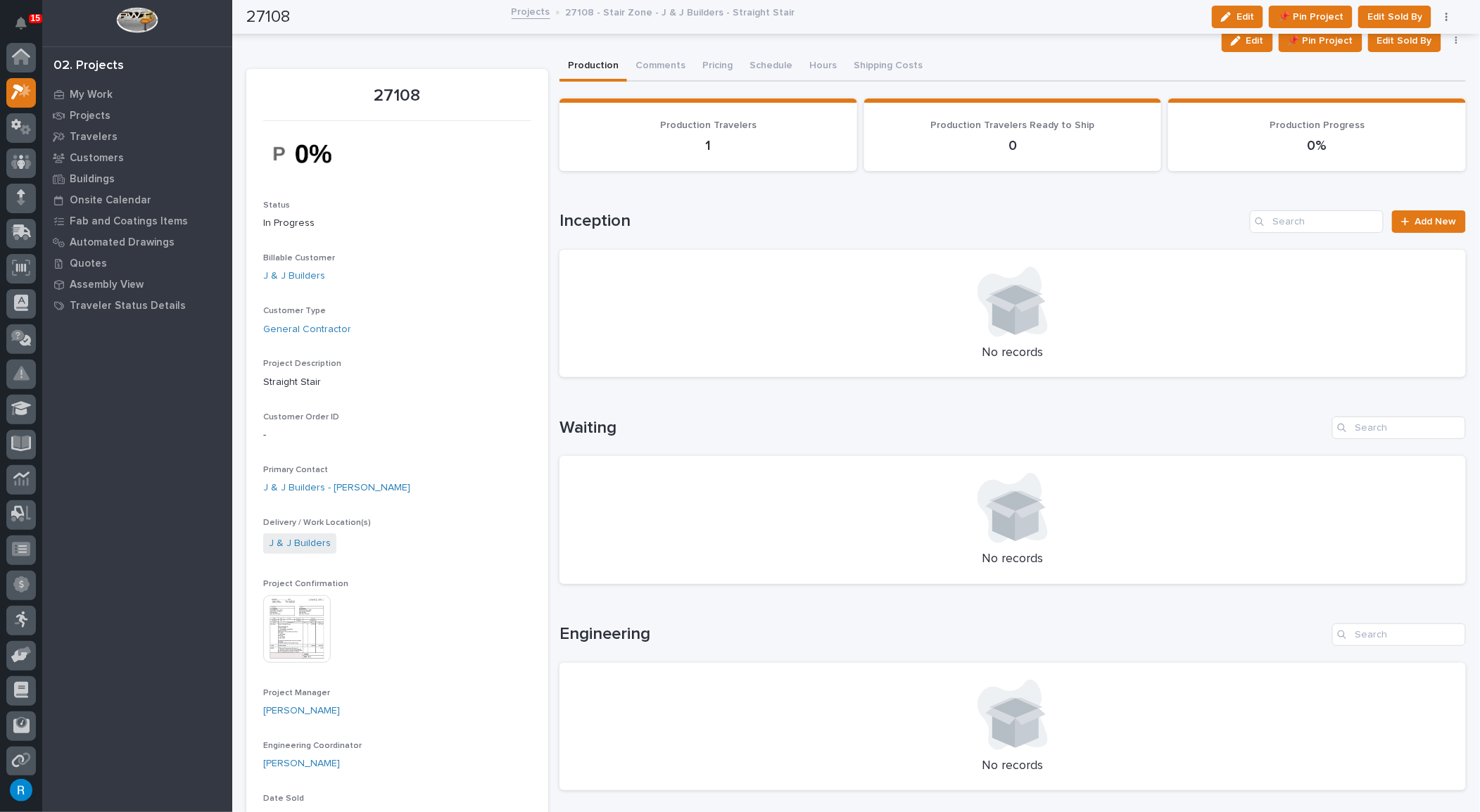
scroll to position [34, 0]
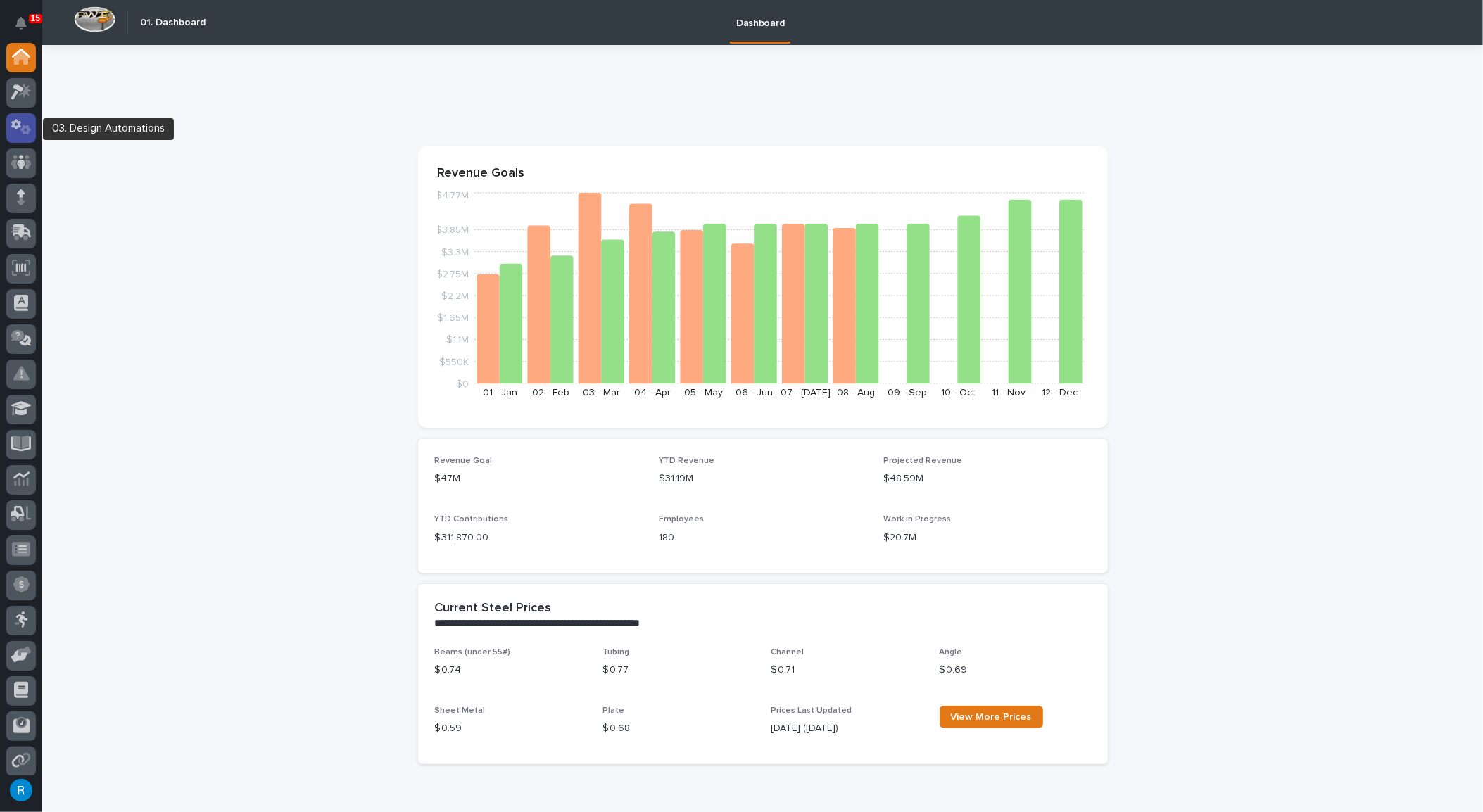
click at [20, 128] on icon at bounding box center [21, 127] width 21 height 16
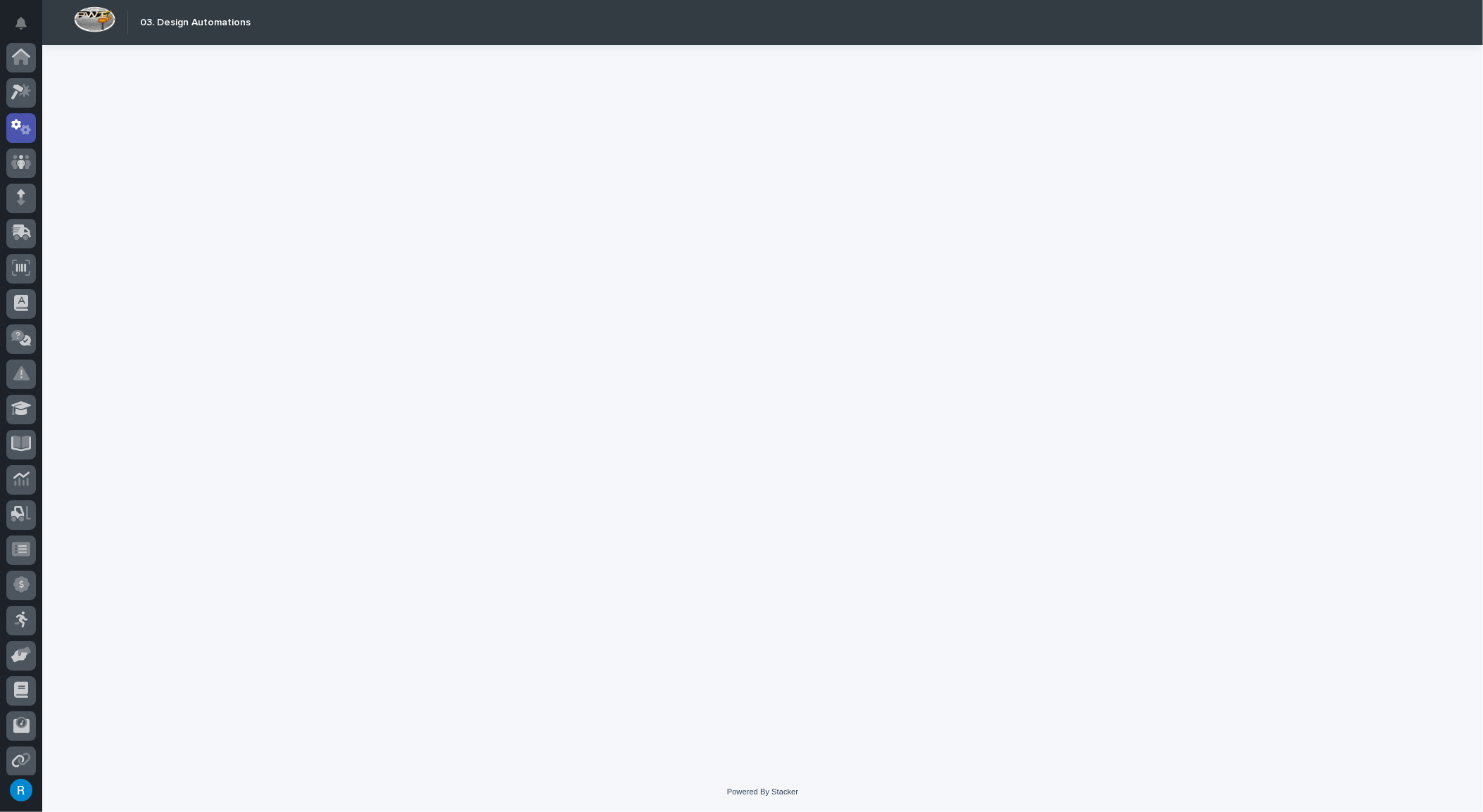
scroll to position [69, 0]
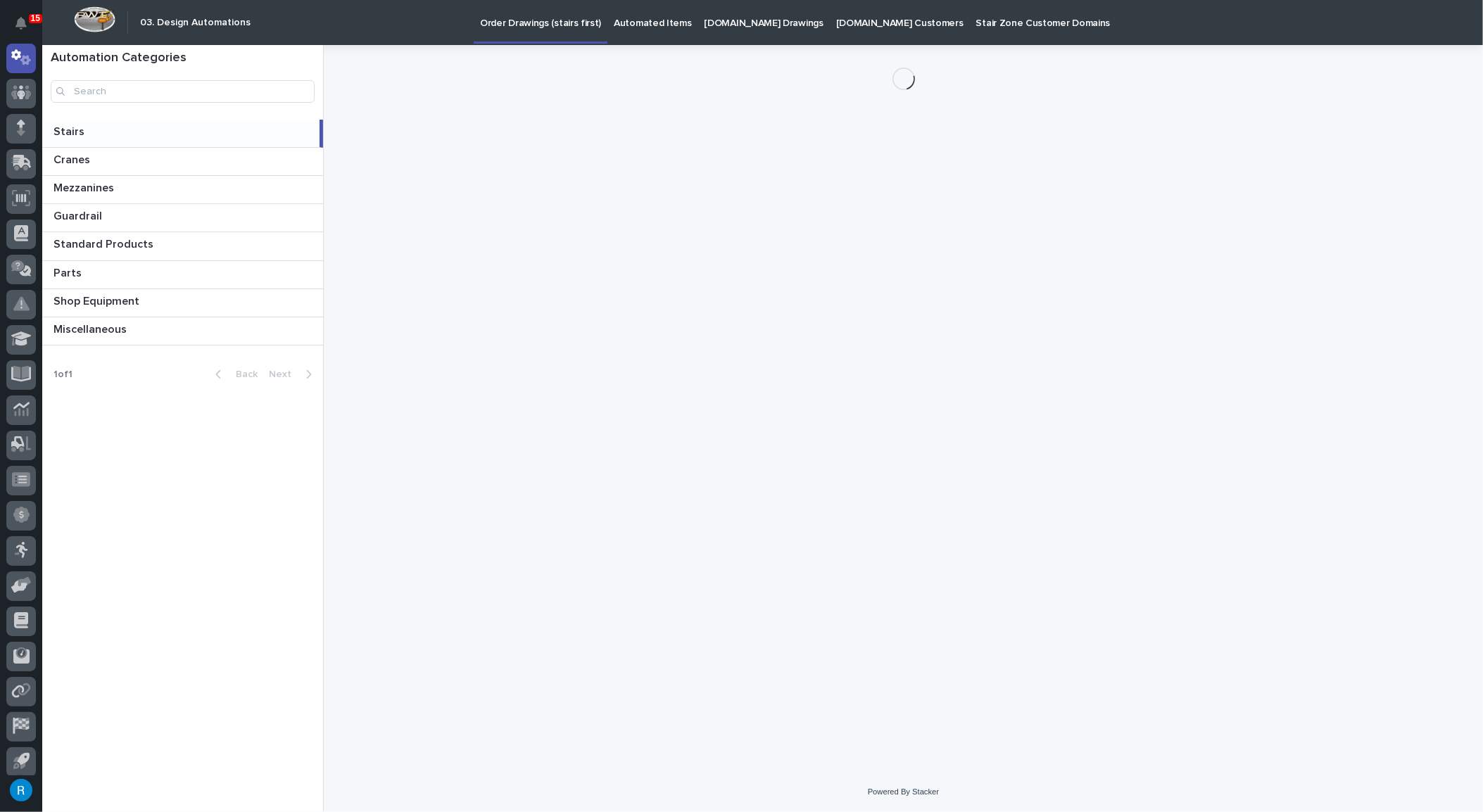
click at [523, 20] on p "Order Drawings (stairs first)" at bounding box center [540, 14] width 121 height 30
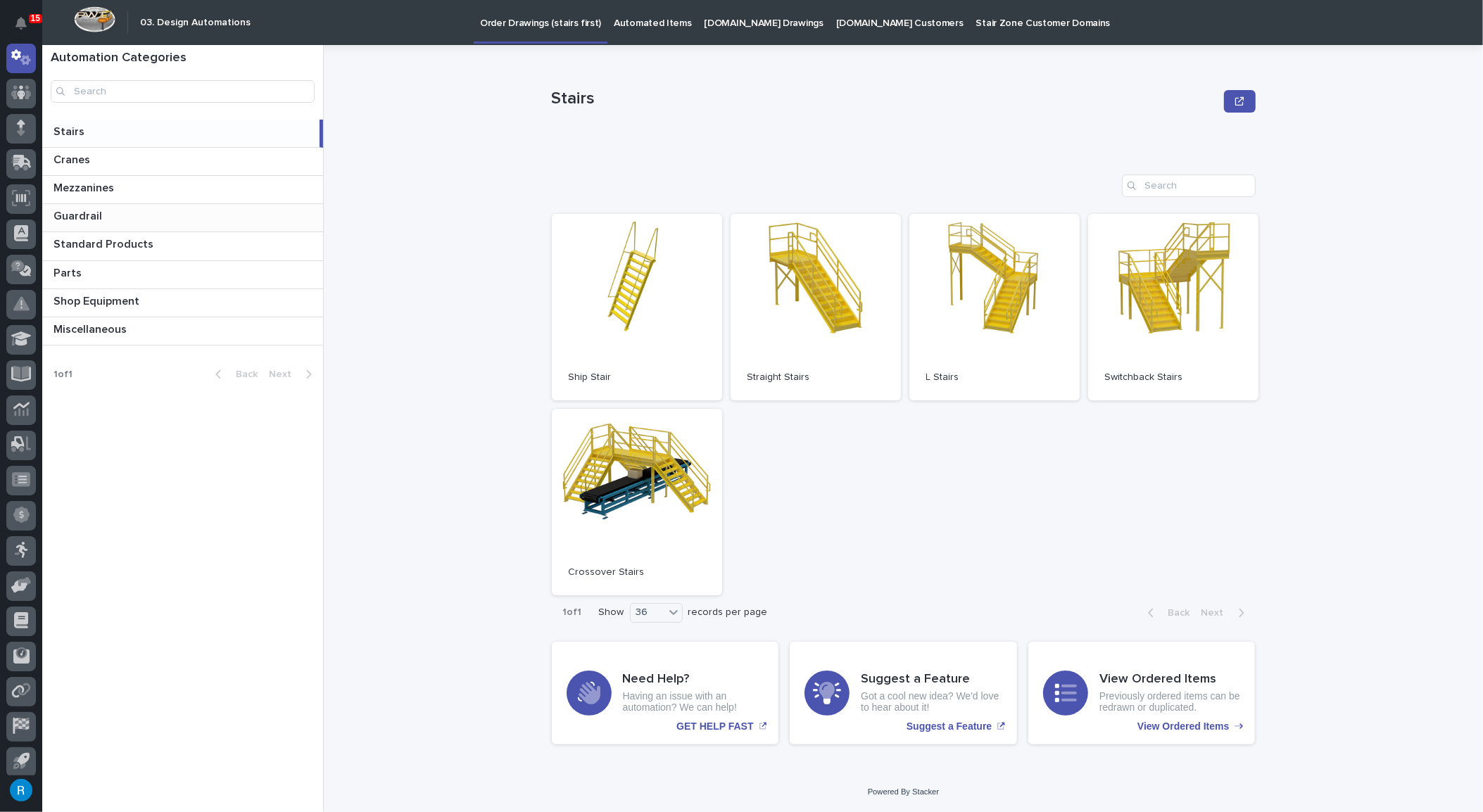
click at [76, 218] on p "Guardrail" at bounding box center [79, 214] width 51 height 16
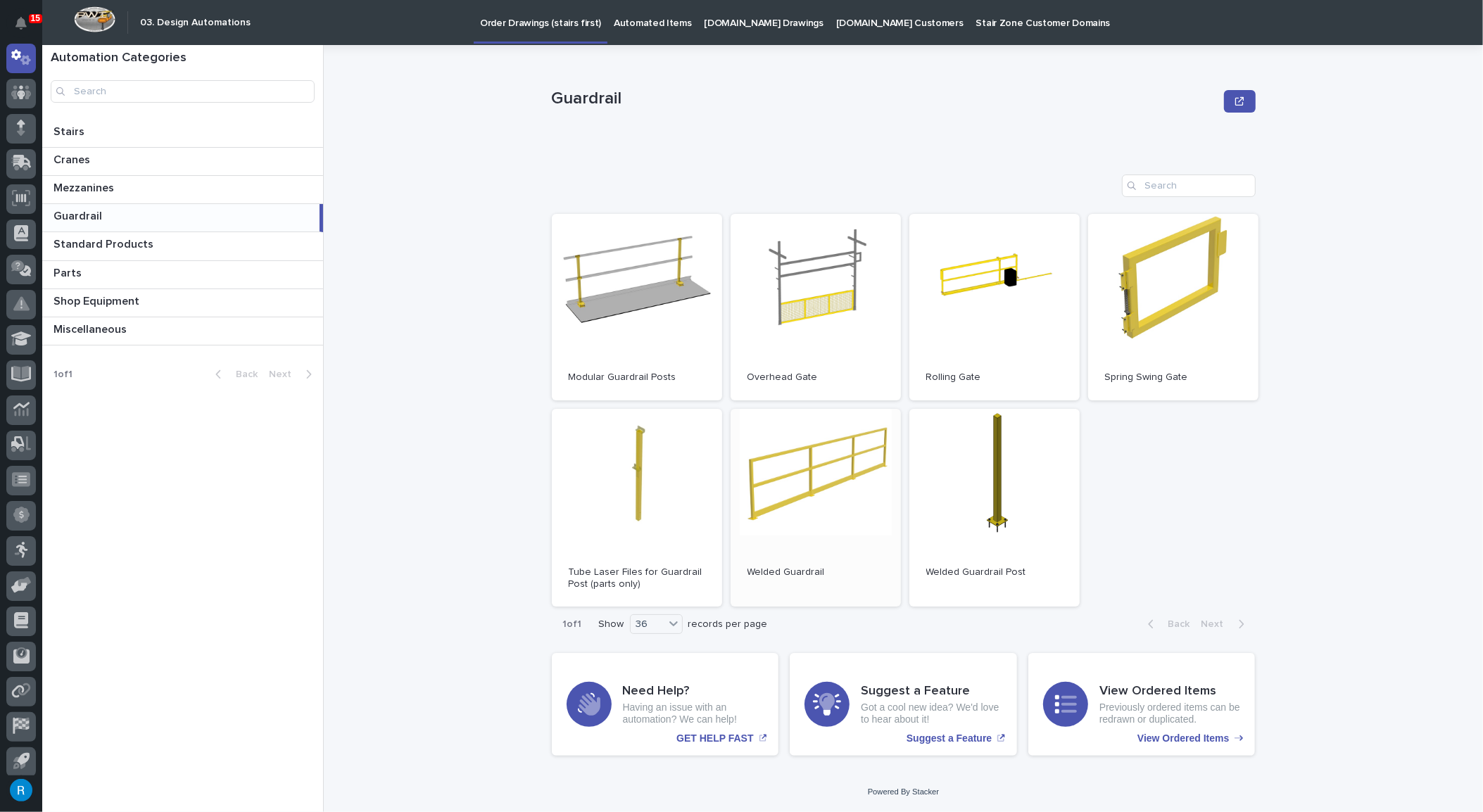
click at [825, 527] on link "Open" at bounding box center [815, 508] width 170 height 198
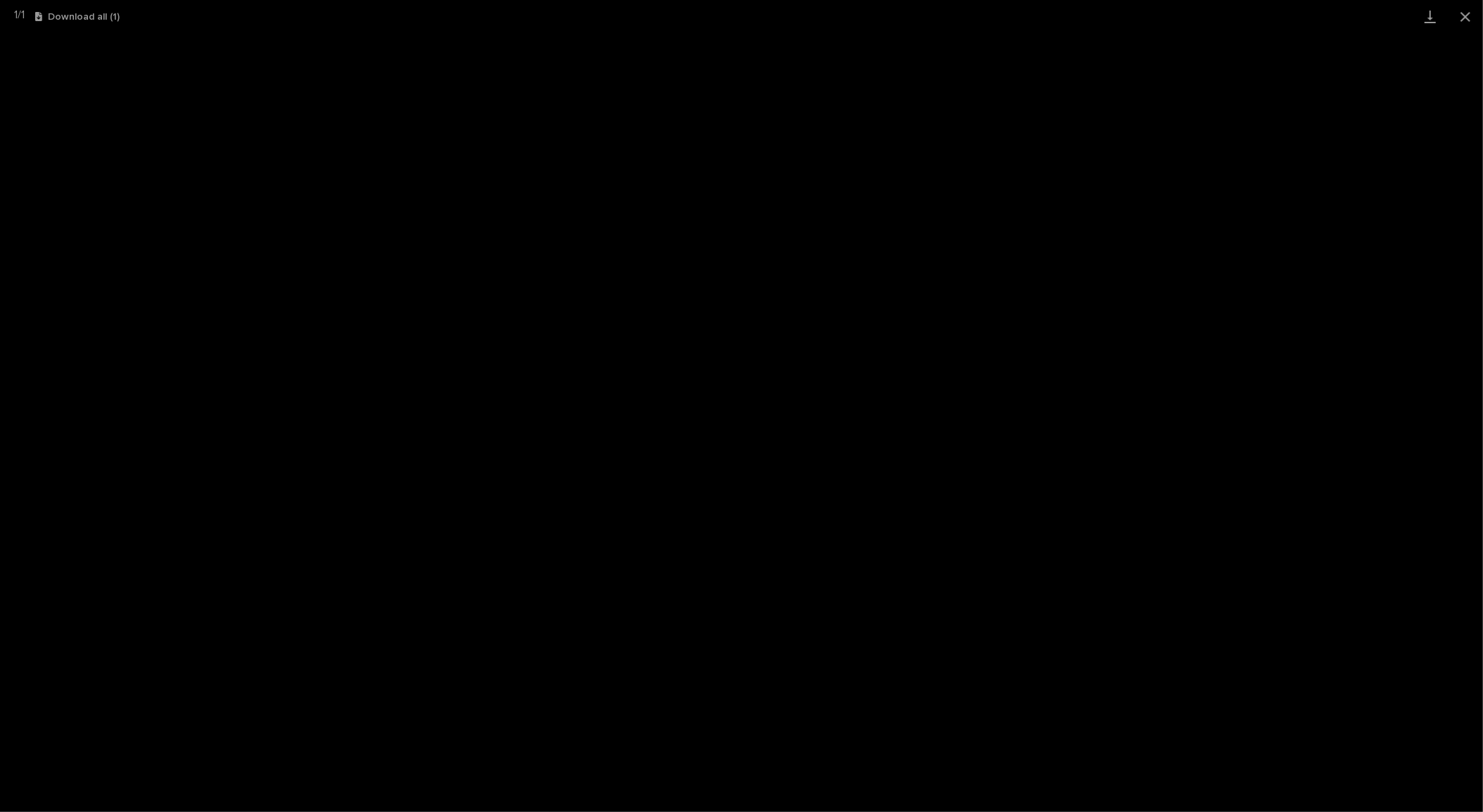
scroll to position [34, 0]
click at [1468, 18] on button "Close gallery" at bounding box center [1465, 16] width 35 height 33
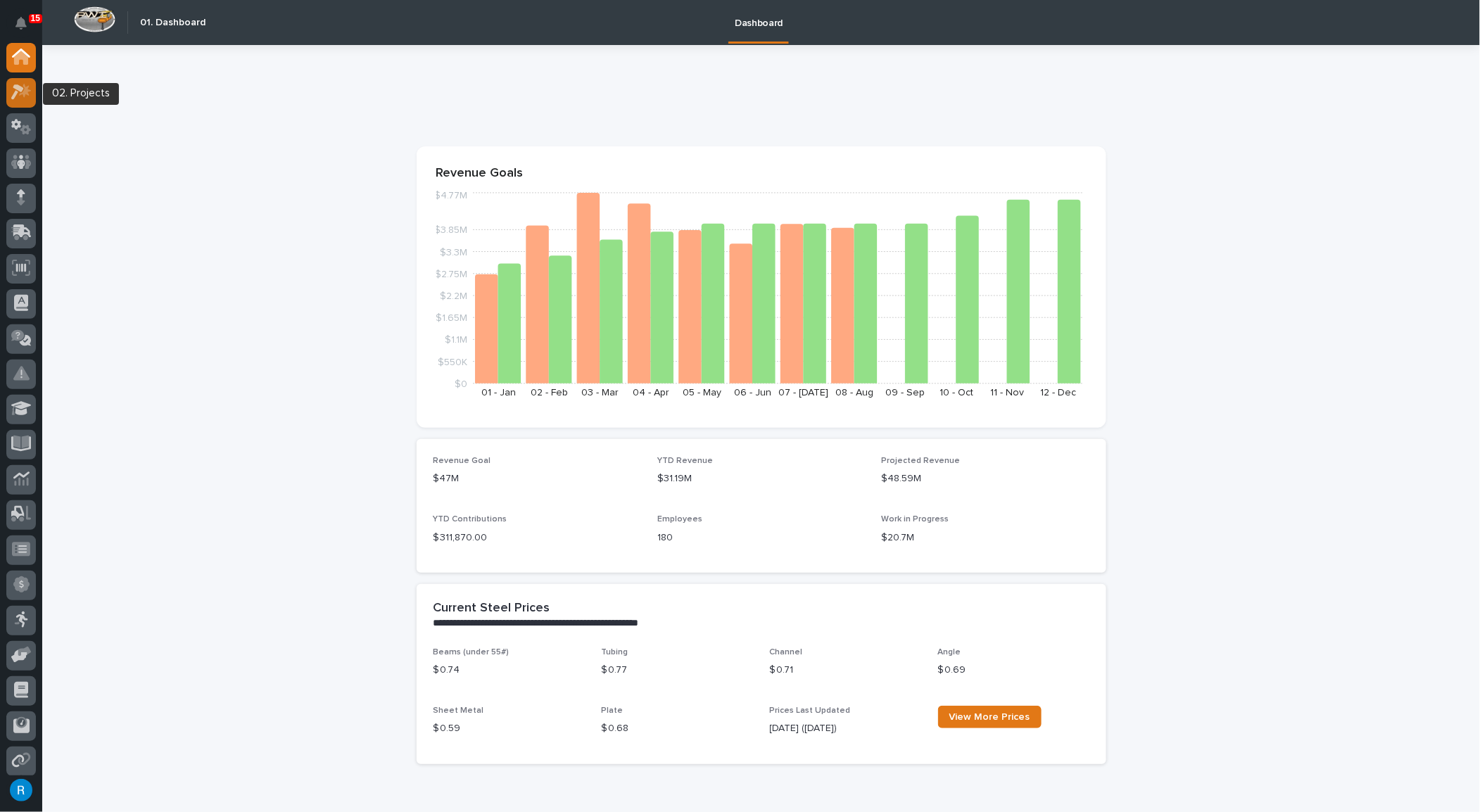
click at [17, 88] on icon at bounding box center [18, 92] width 13 height 15
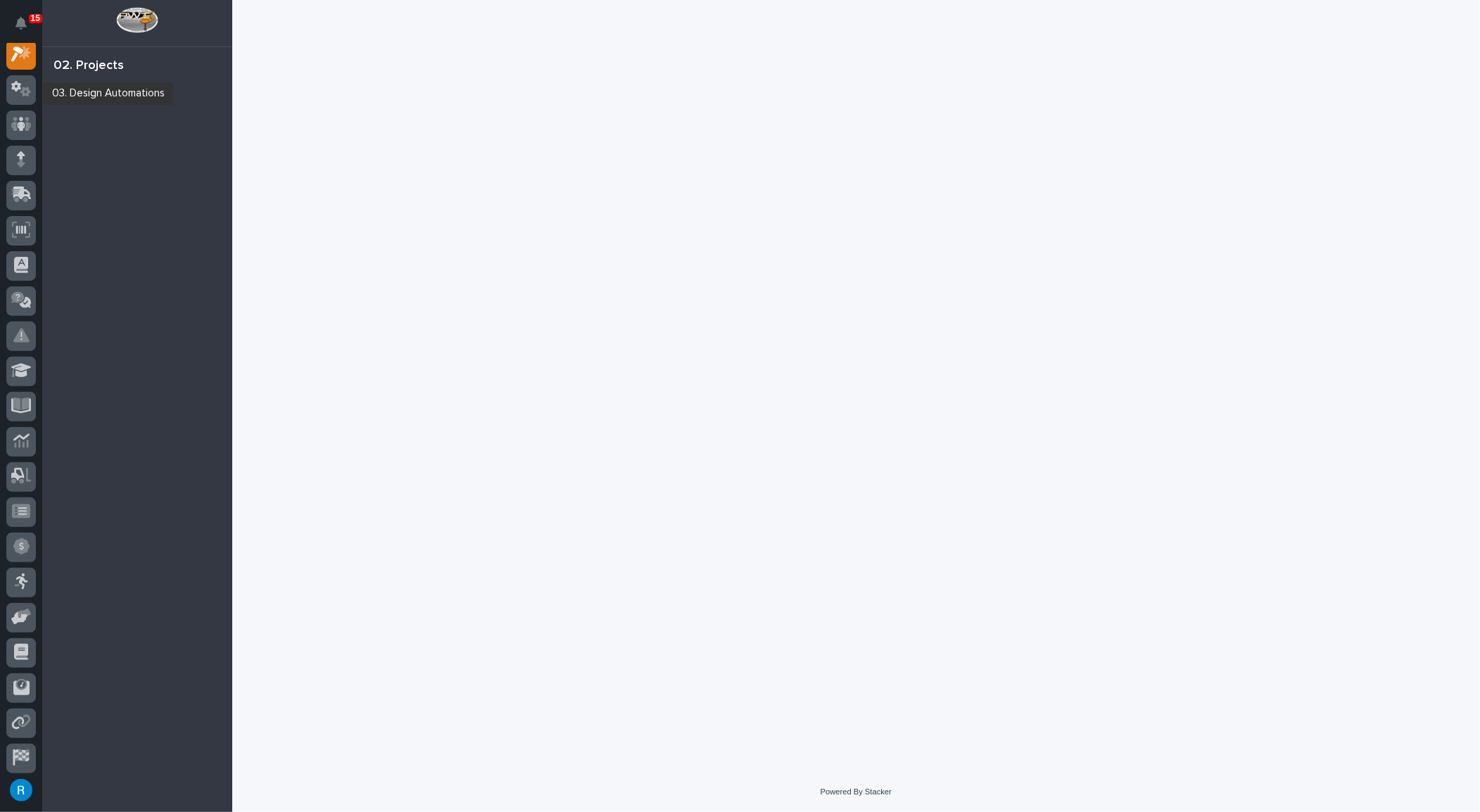
scroll to position [34, 0]
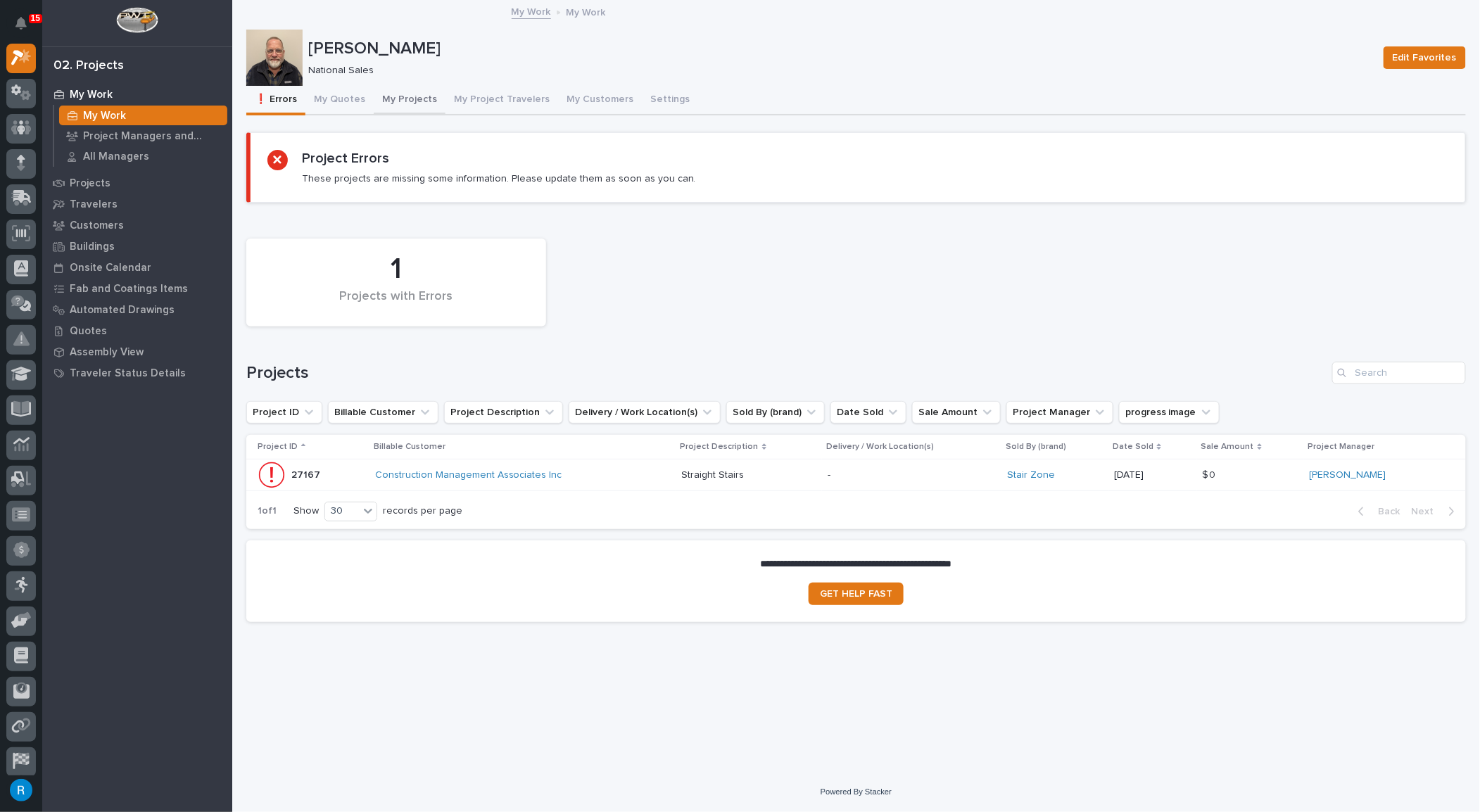
click at [401, 98] on button "My Projects" at bounding box center [410, 100] width 72 height 30
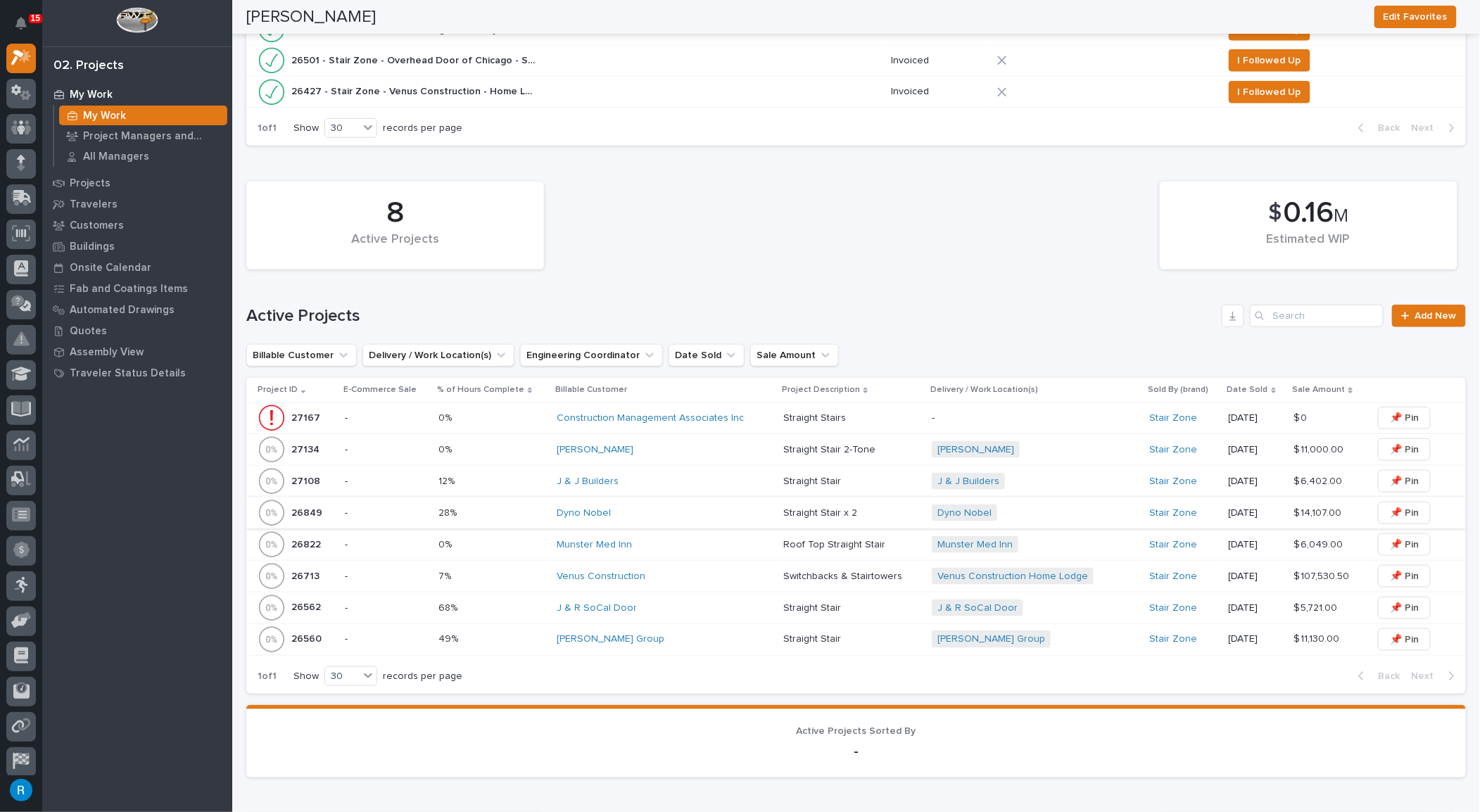
scroll to position [447, 0]
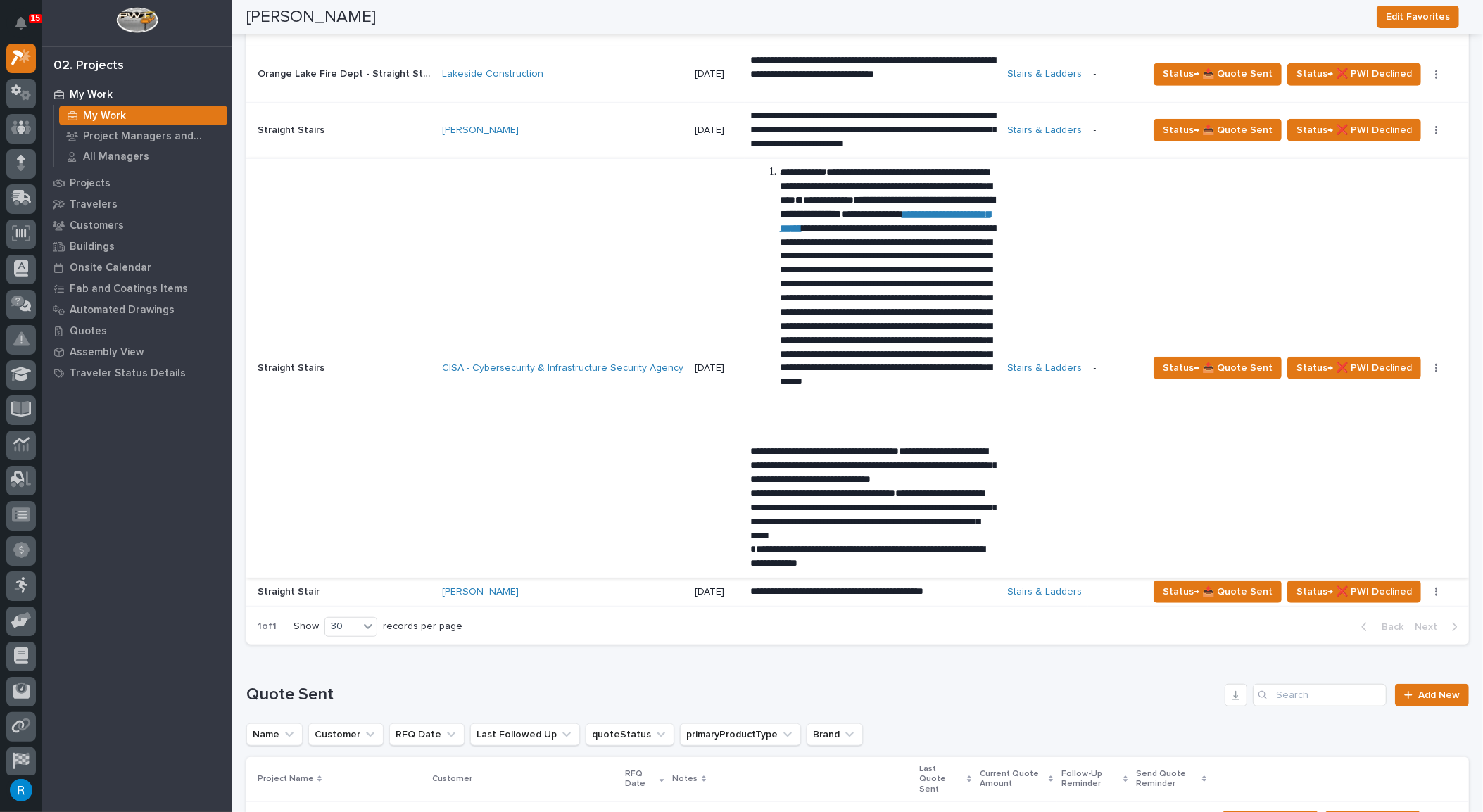
scroll to position [767, 0]
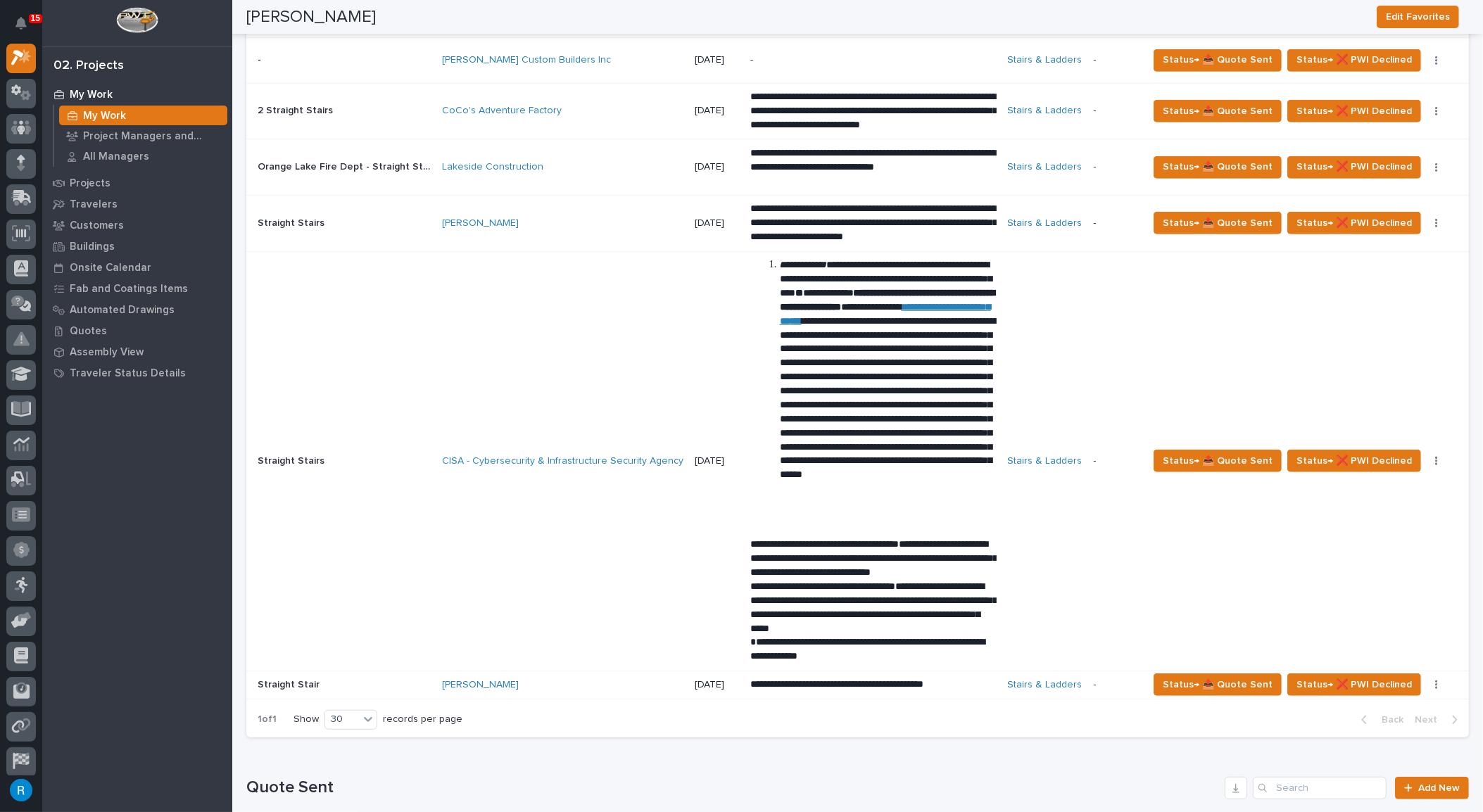
click at [592, 679] on div "Michael Hill" at bounding box center [563, 685] width 241 height 12
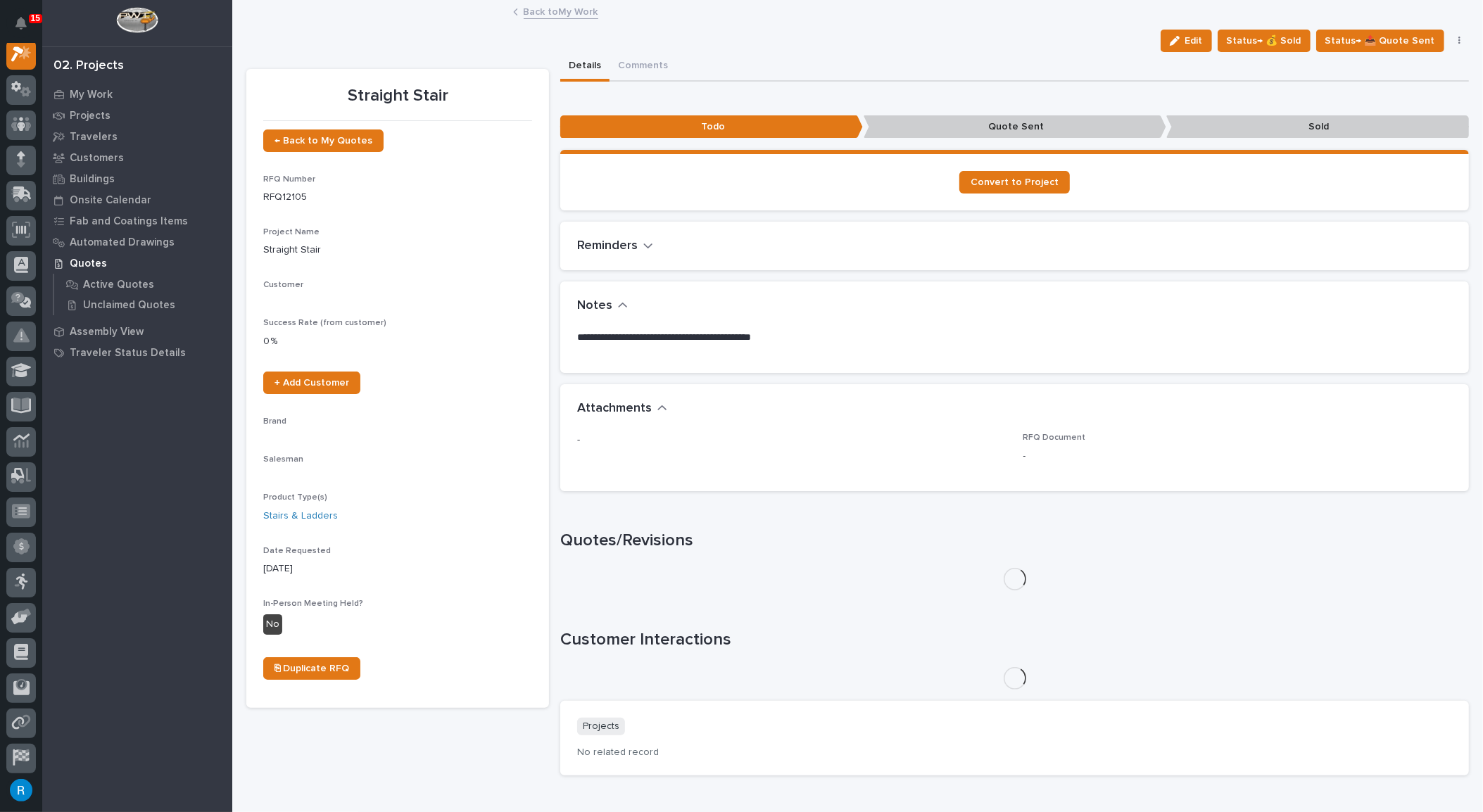
scroll to position [34, 0]
